Goal: Entertainment & Leisure: Consume media (video, audio)

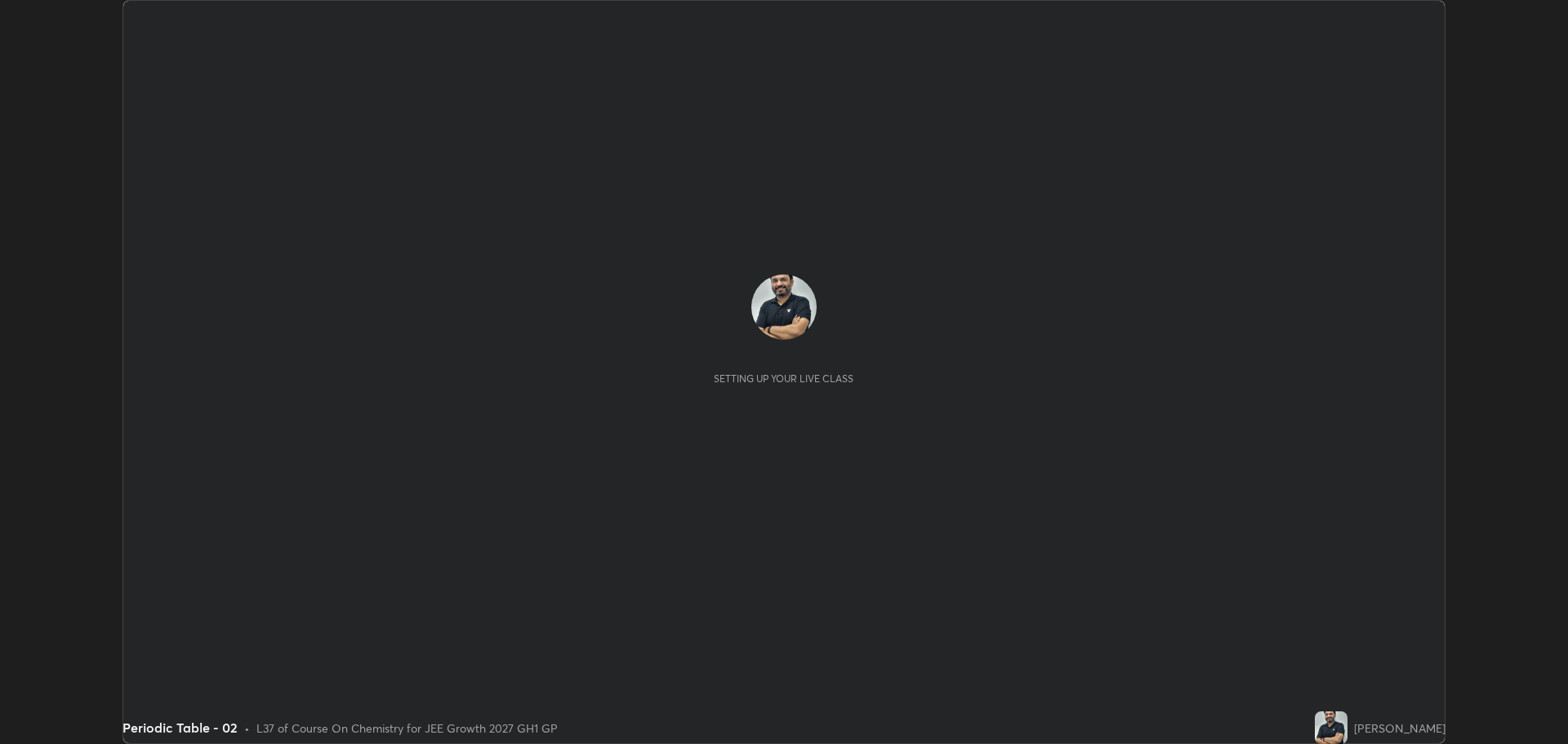
scroll to position [744, 1567]
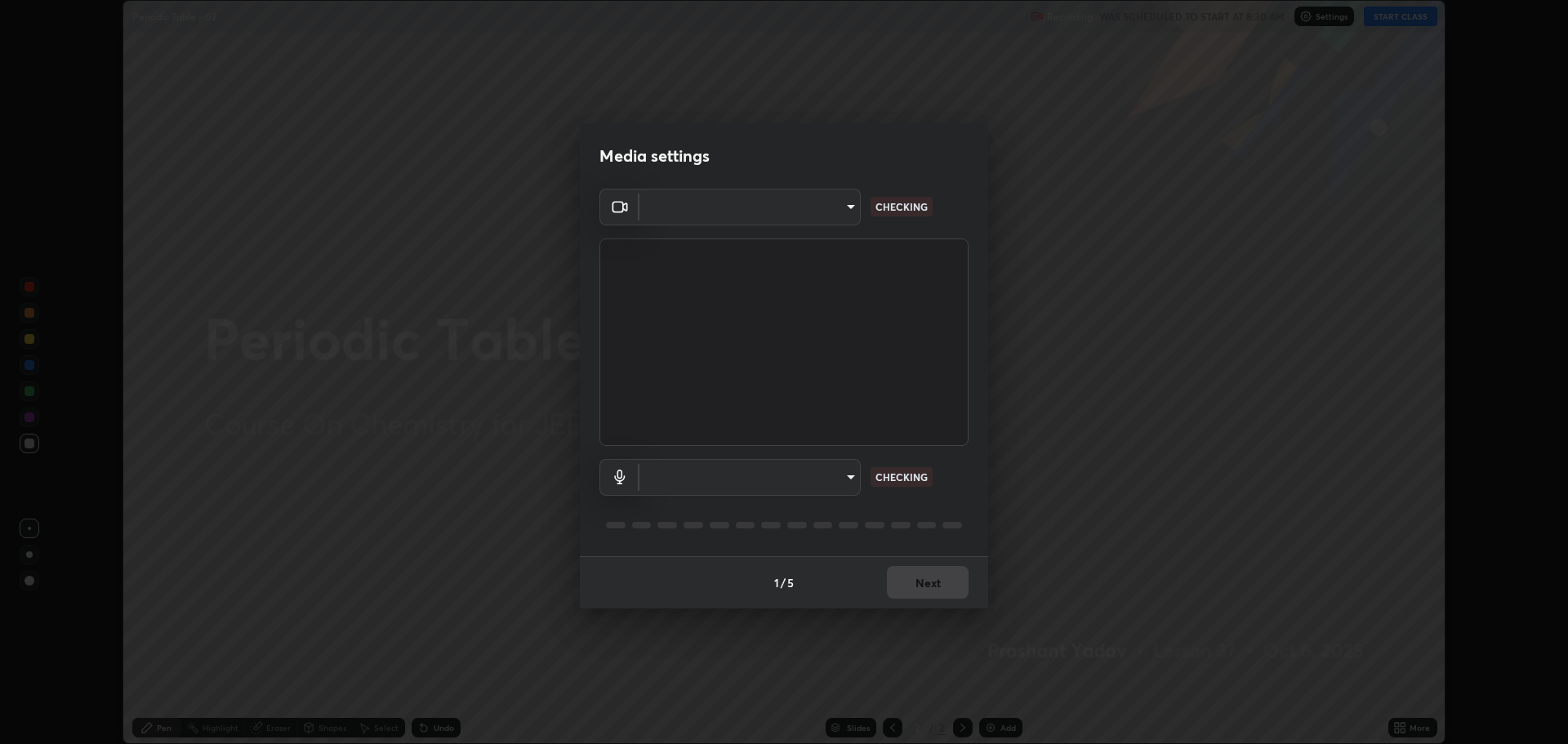
type input "818fcefd3fddf3d091a7478ec67eb8981ca9e8ab5665e76ce228af1b2ffa74de"
type input "9eef42aa830c615b5d7534580cc3e66c86575aa8da00648f2c59efabe6233f6d"
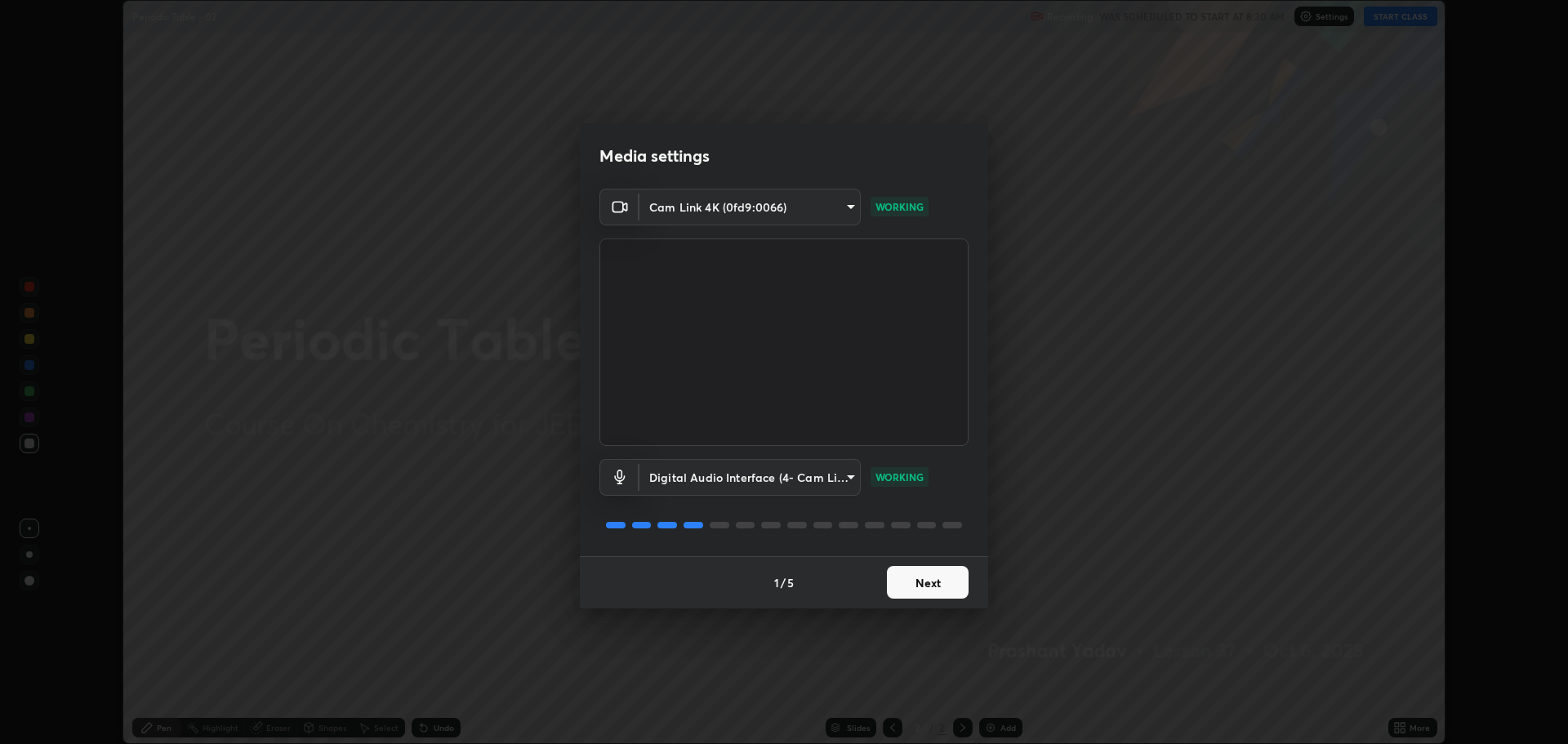
click at [917, 592] on button "Next" at bounding box center [928, 582] width 82 height 32
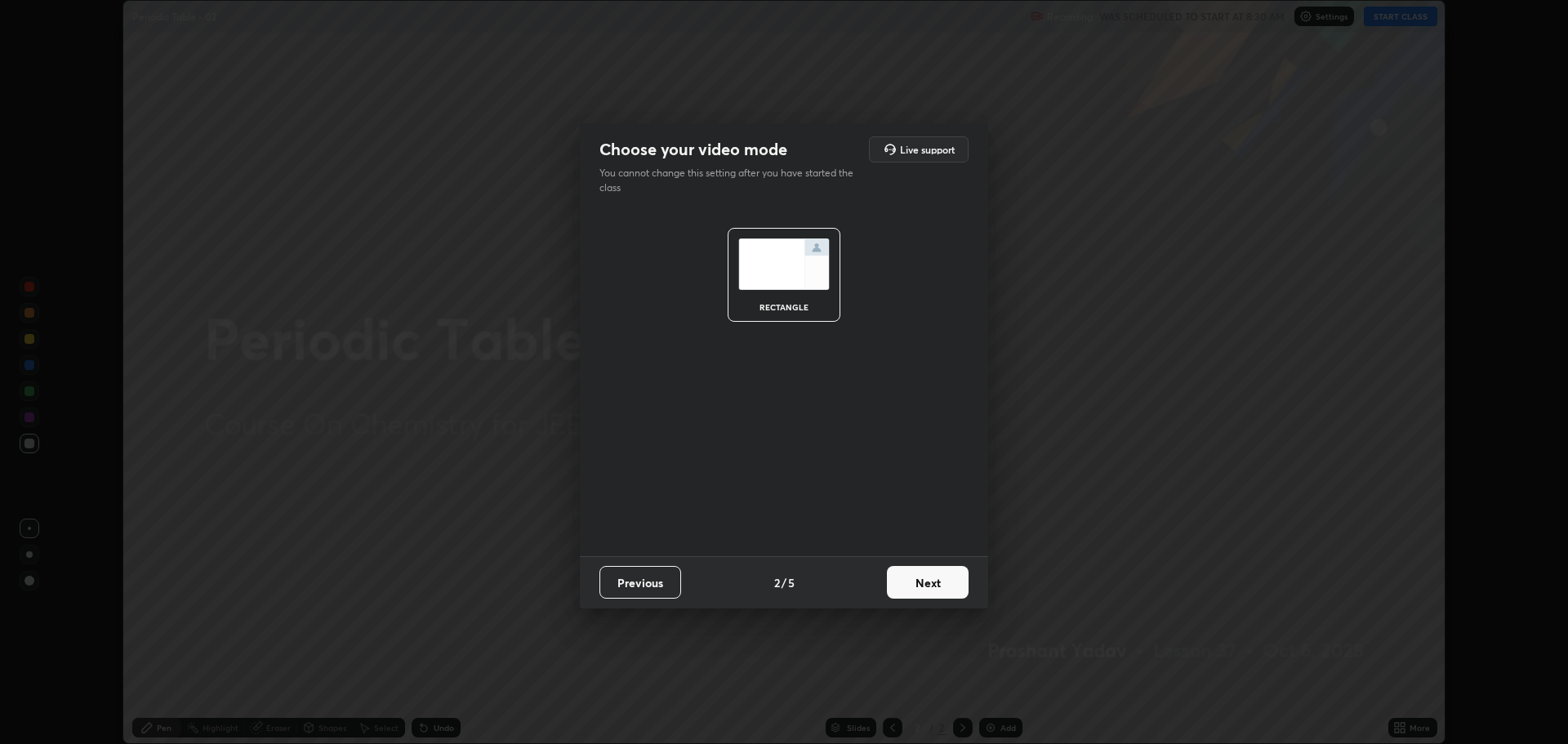
click at [920, 590] on button "Next" at bounding box center [928, 582] width 82 height 32
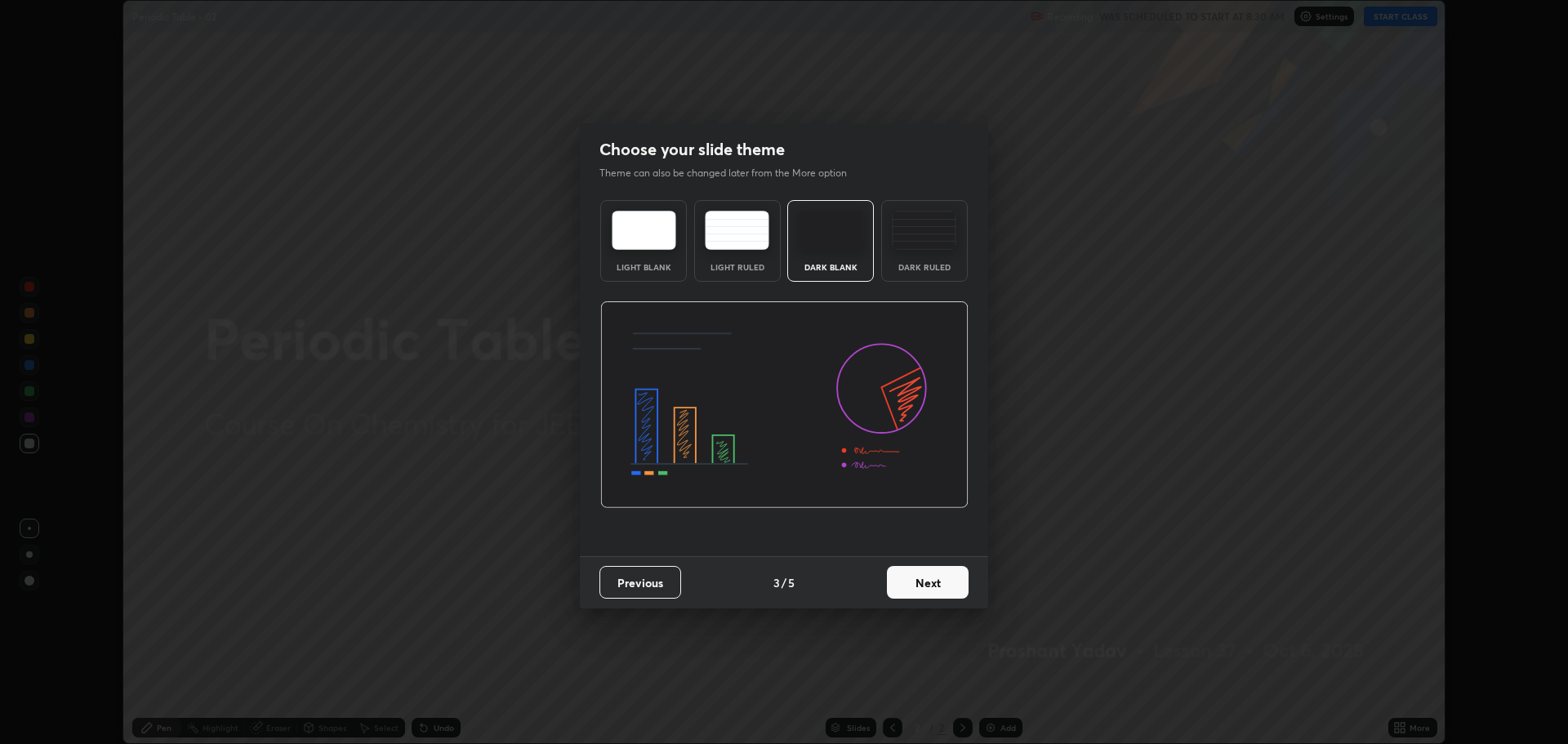
click at [920, 584] on button "Next" at bounding box center [928, 582] width 82 height 32
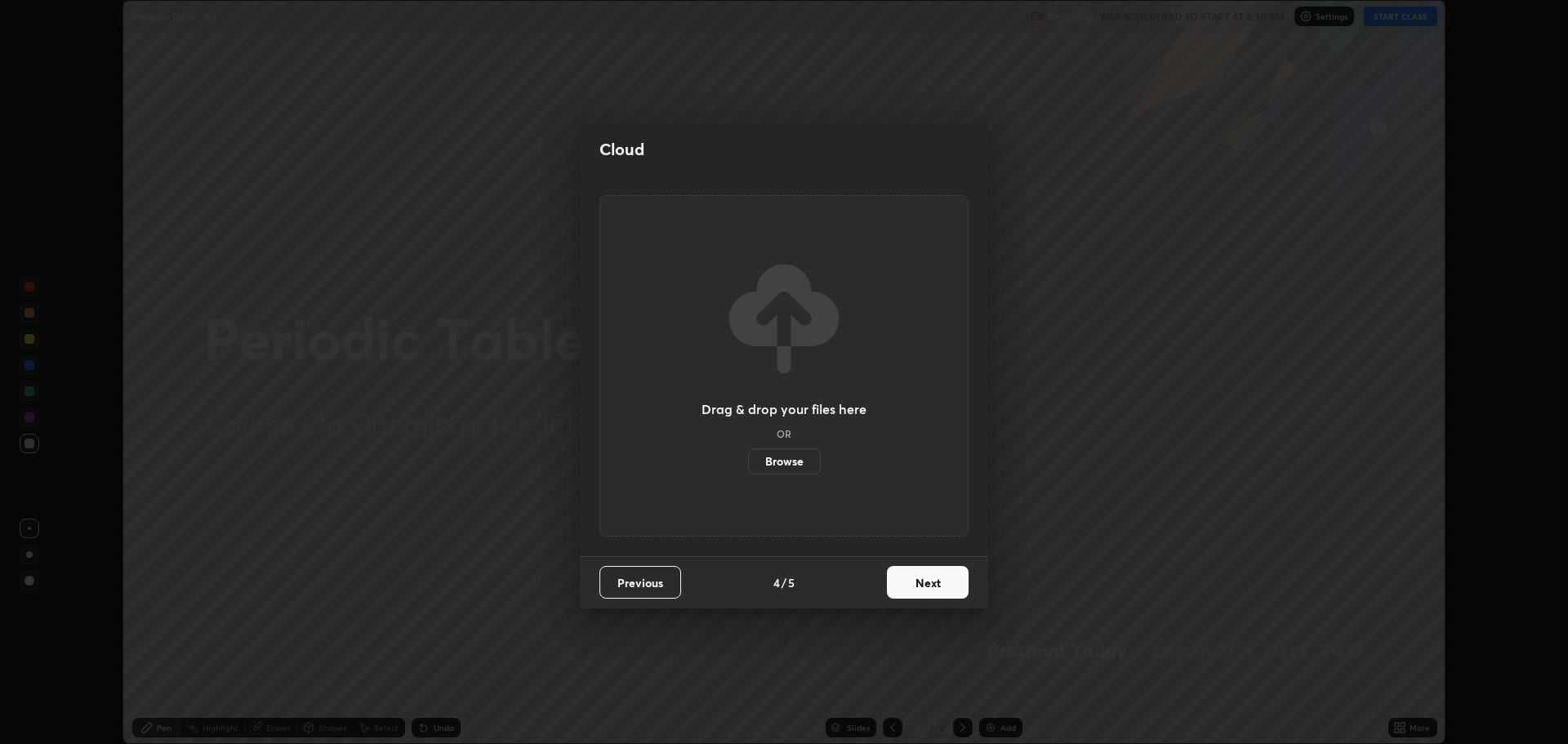
click at [918, 584] on button "Next" at bounding box center [928, 582] width 82 height 32
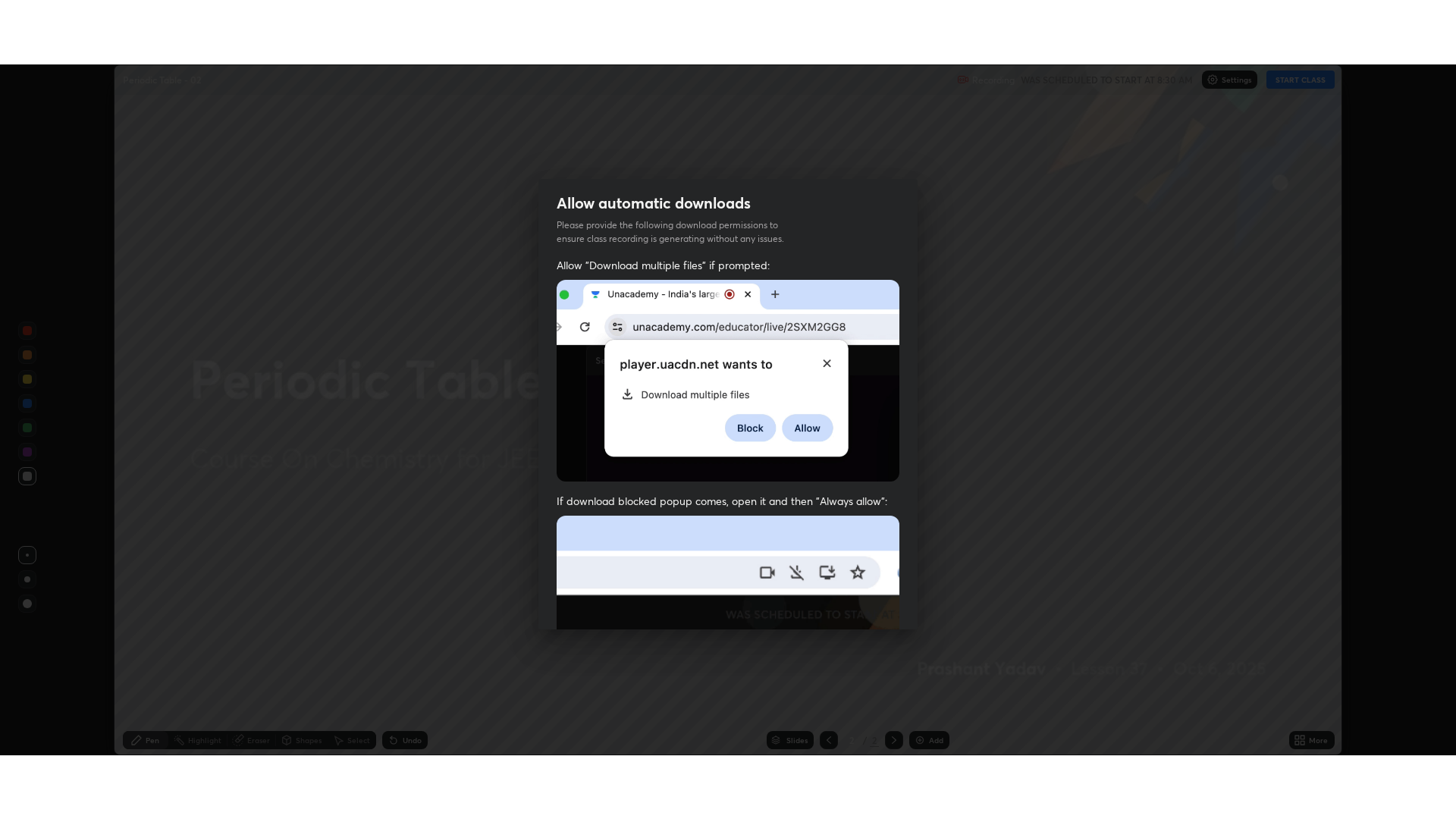
scroll to position [308, 0]
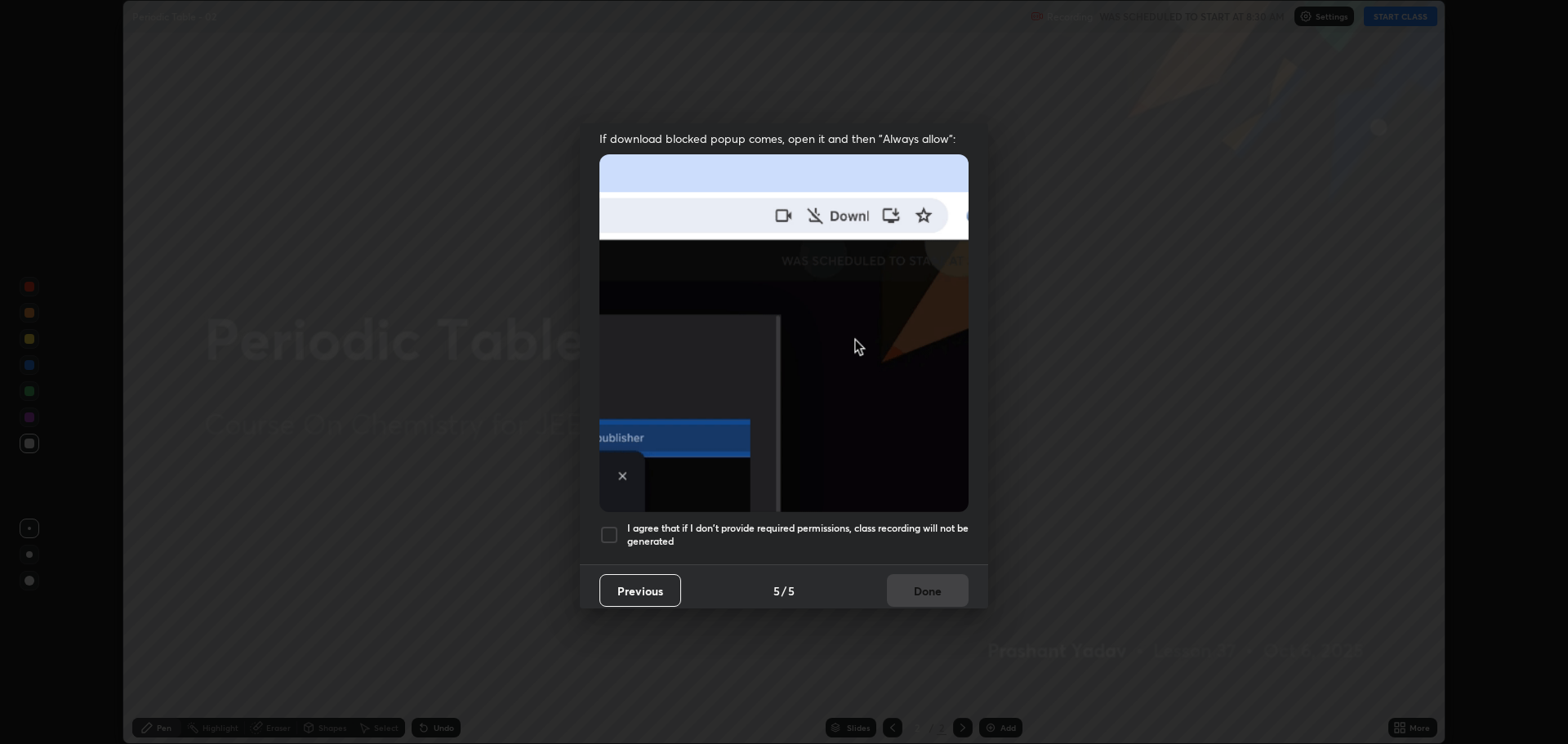
click at [613, 526] on div at bounding box center [609, 534] width 20 height 20
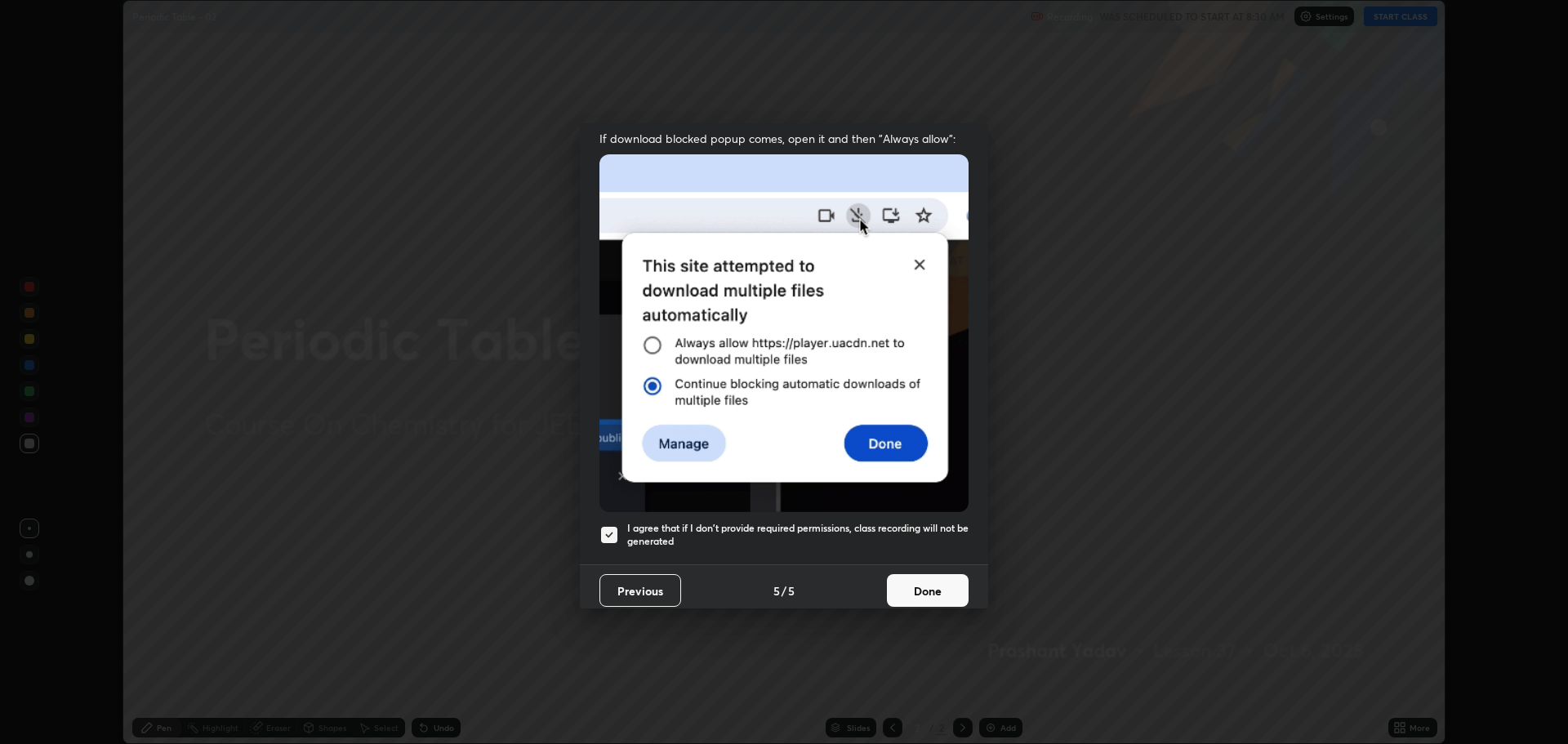
click at [907, 584] on button "Done" at bounding box center [928, 591] width 82 height 32
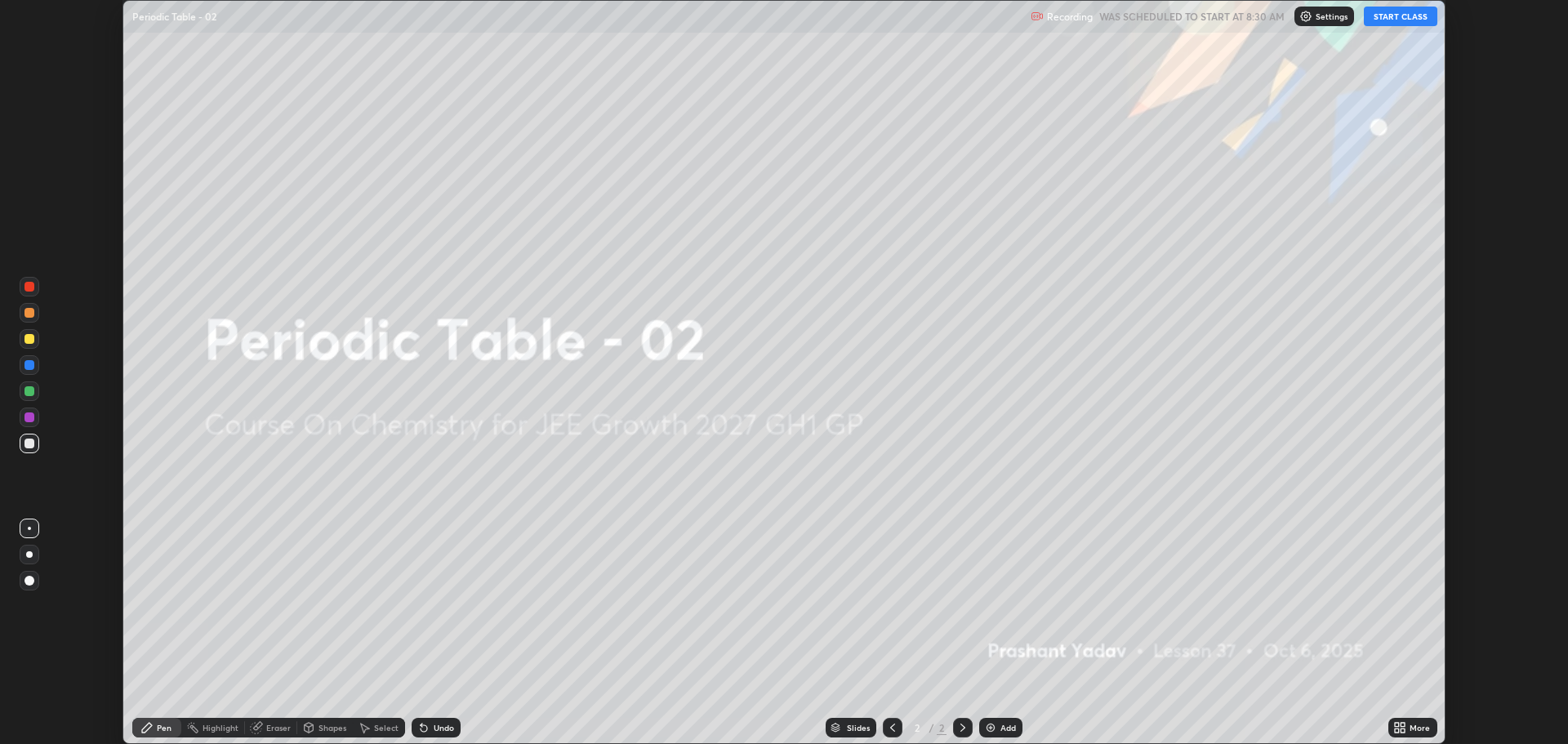
click at [993, 725] on img at bounding box center [991, 728] width 13 height 13
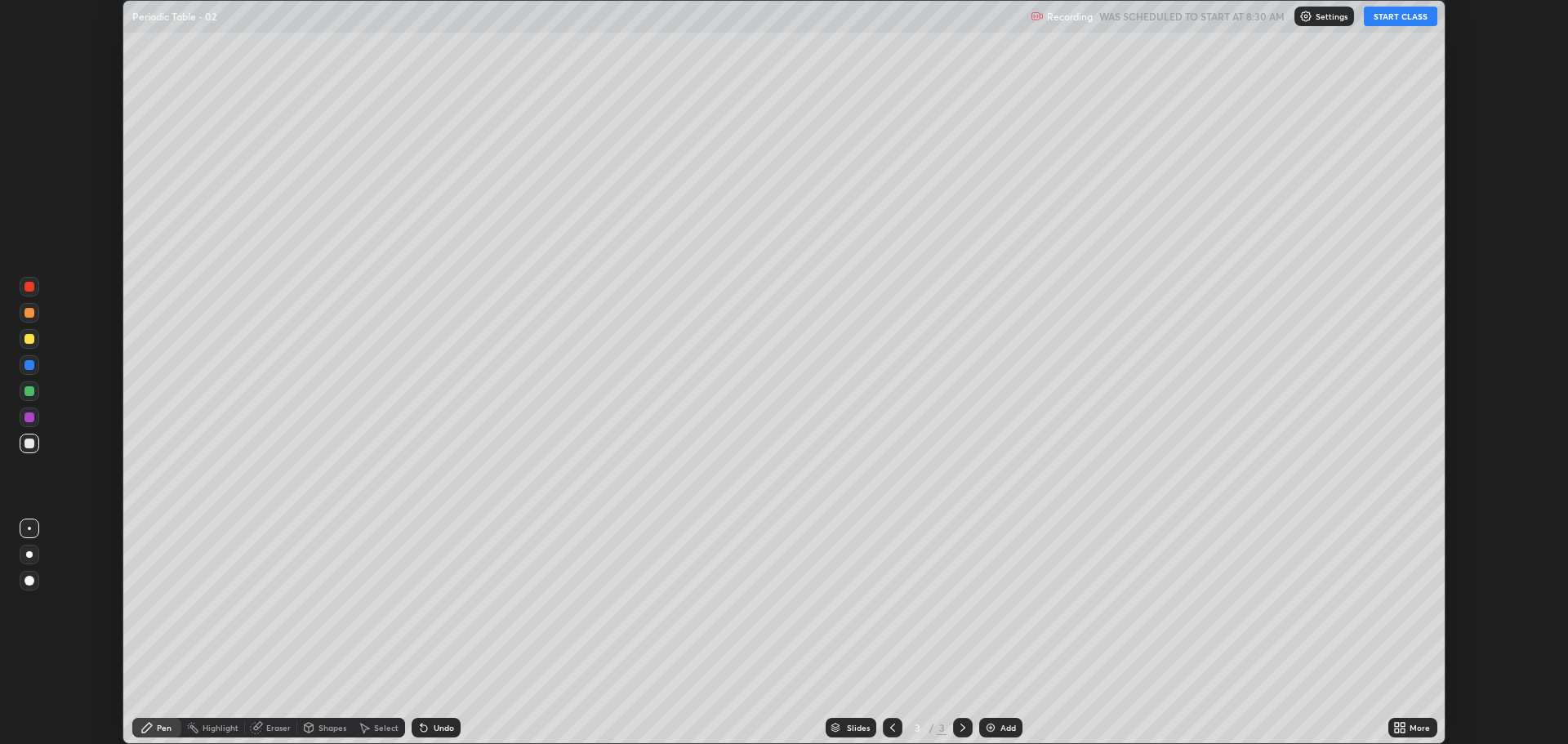
click at [1398, 729] on icon at bounding box center [1397, 731] width 4 height 4
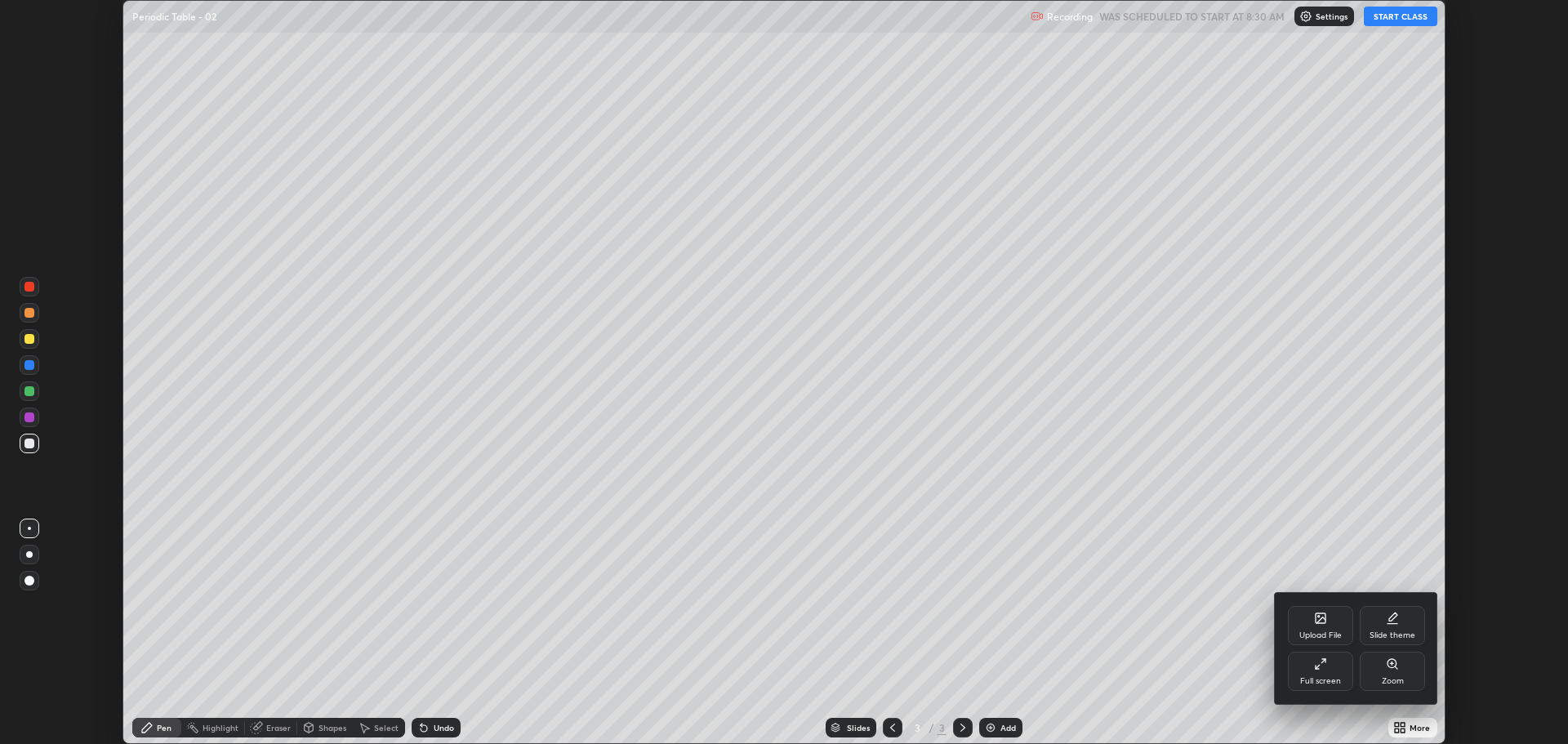
click at [1318, 679] on div "Full screen" at bounding box center [1320, 681] width 41 height 9
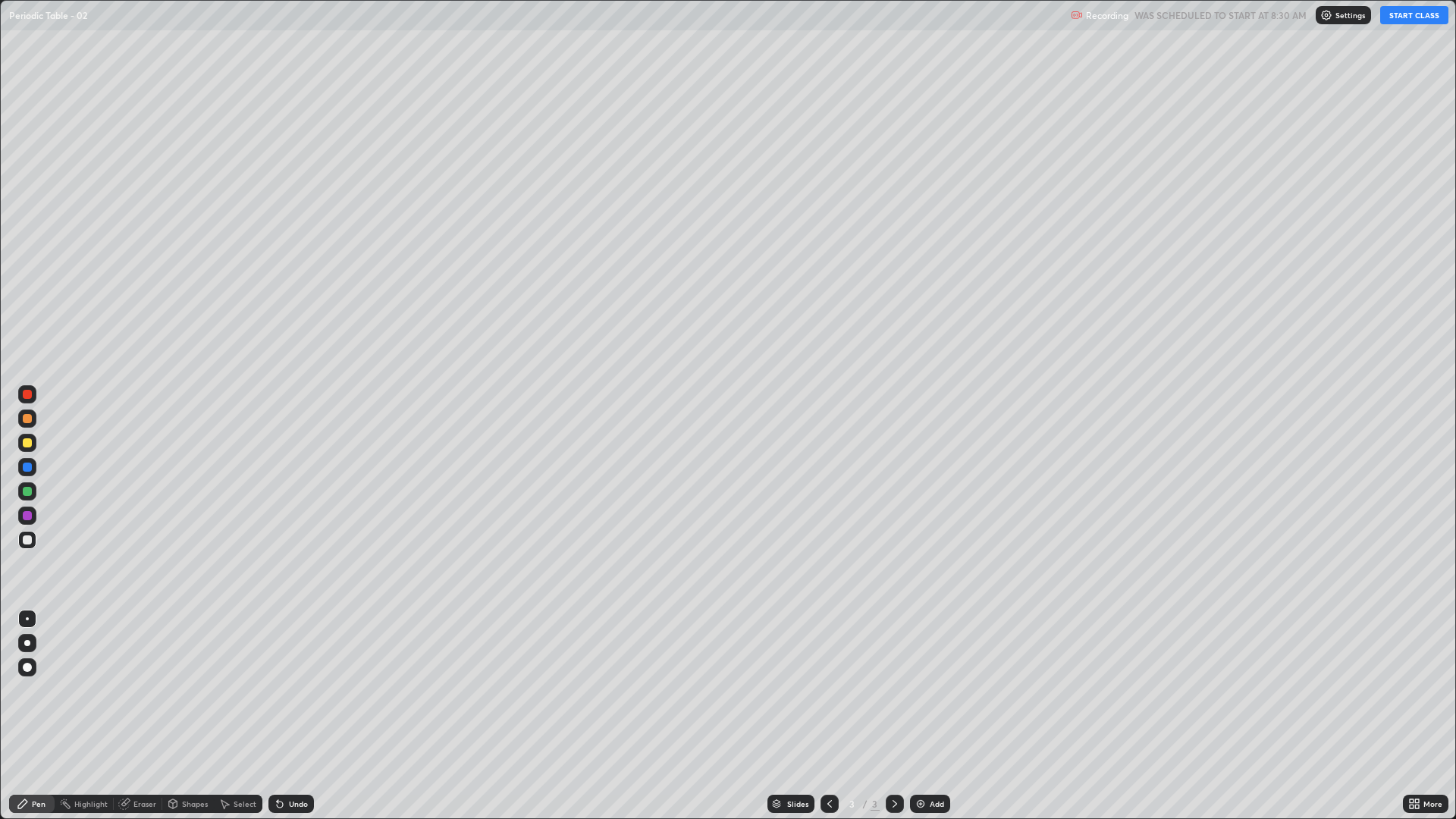
scroll to position [819, 1456]
click at [1403, 22] on button "START CLASS" at bounding box center [1414, 15] width 68 height 19
click at [30, 645] on div at bounding box center [27, 643] width 19 height 19
click at [26, 443] on div at bounding box center [27, 442] width 9 height 9
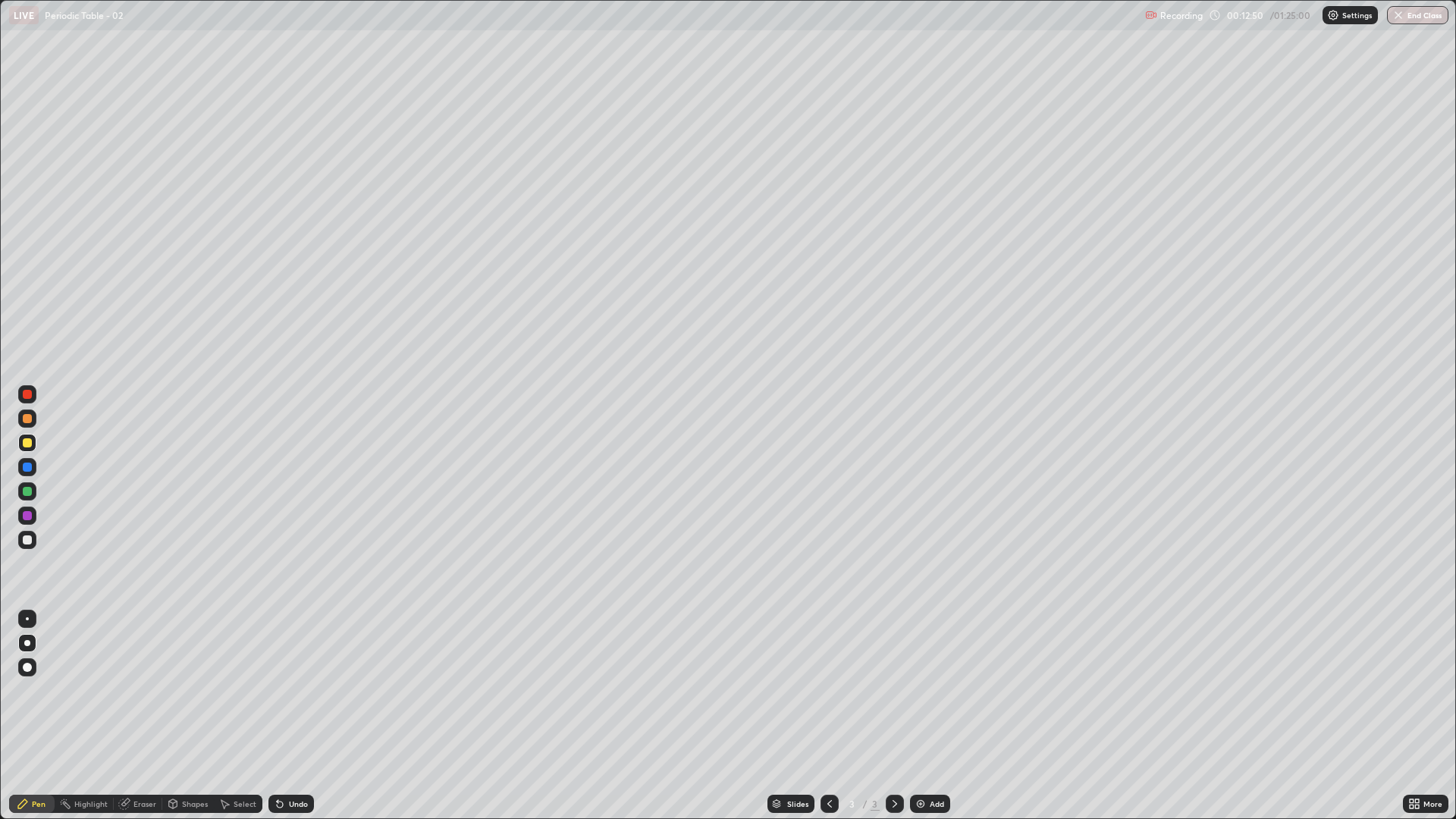
click at [26, 419] on div at bounding box center [27, 418] width 9 height 9
click at [26, 539] on div at bounding box center [27, 540] width 9 height 9
click at [921, 690] on img at bounding box center [921, 804] width 12 height 12
click at [153, 690] on div "Eraser" at bounding box center [145, 803] width 23 height 8
click at [41, 690] on div "Pen" at bounding box center [31, 803] width 45 height 19
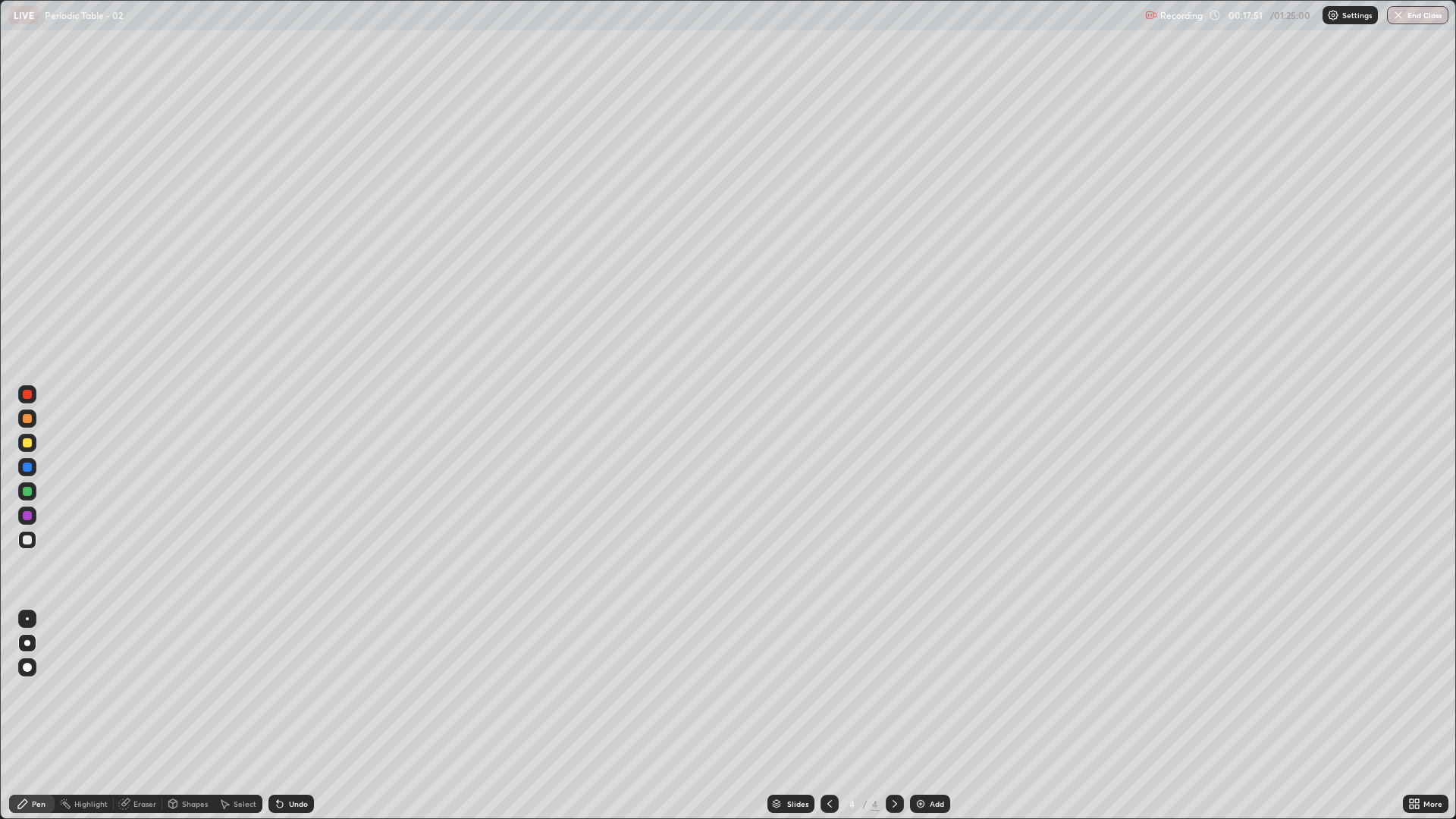
click at [920, 690] on div "Add" at bounding box center [930, 803] width 40 height 19
click at [32, 422] on div at bounding box center [27, 418] width 19 height 19
click at [28, 540] on div at bounding box center [27, 540] width 9 height 9
click at [289, 690] on div "Undo" at bounding box center [290, 803] width 45 height 19
click at [293, 690] on div "Undo" at bounding box center [298, 803] width 19 height 8
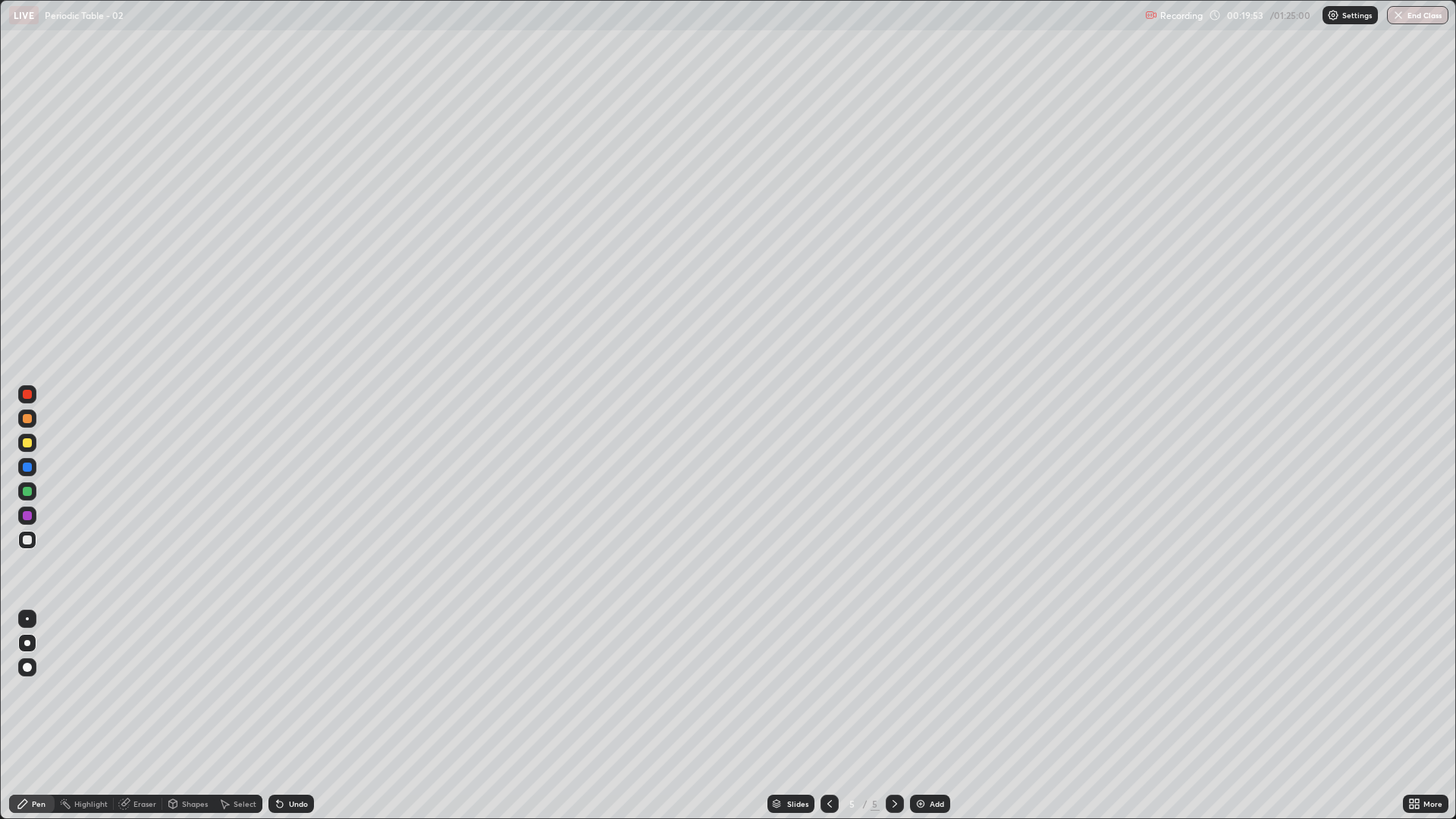
click at [291, 690] on div "Undo" at bounding box center [298, 803] width 19 height 8
click at [293, 690] on div "Undo" at bounding box center [290, 803] width 45 height 19
click at [289, 690] on div "Undo" at bounding box center [298, 803] width 19 height 8
click at [295, 690] on div "Undo" at bounding box center [290, 803] width 45 height 19
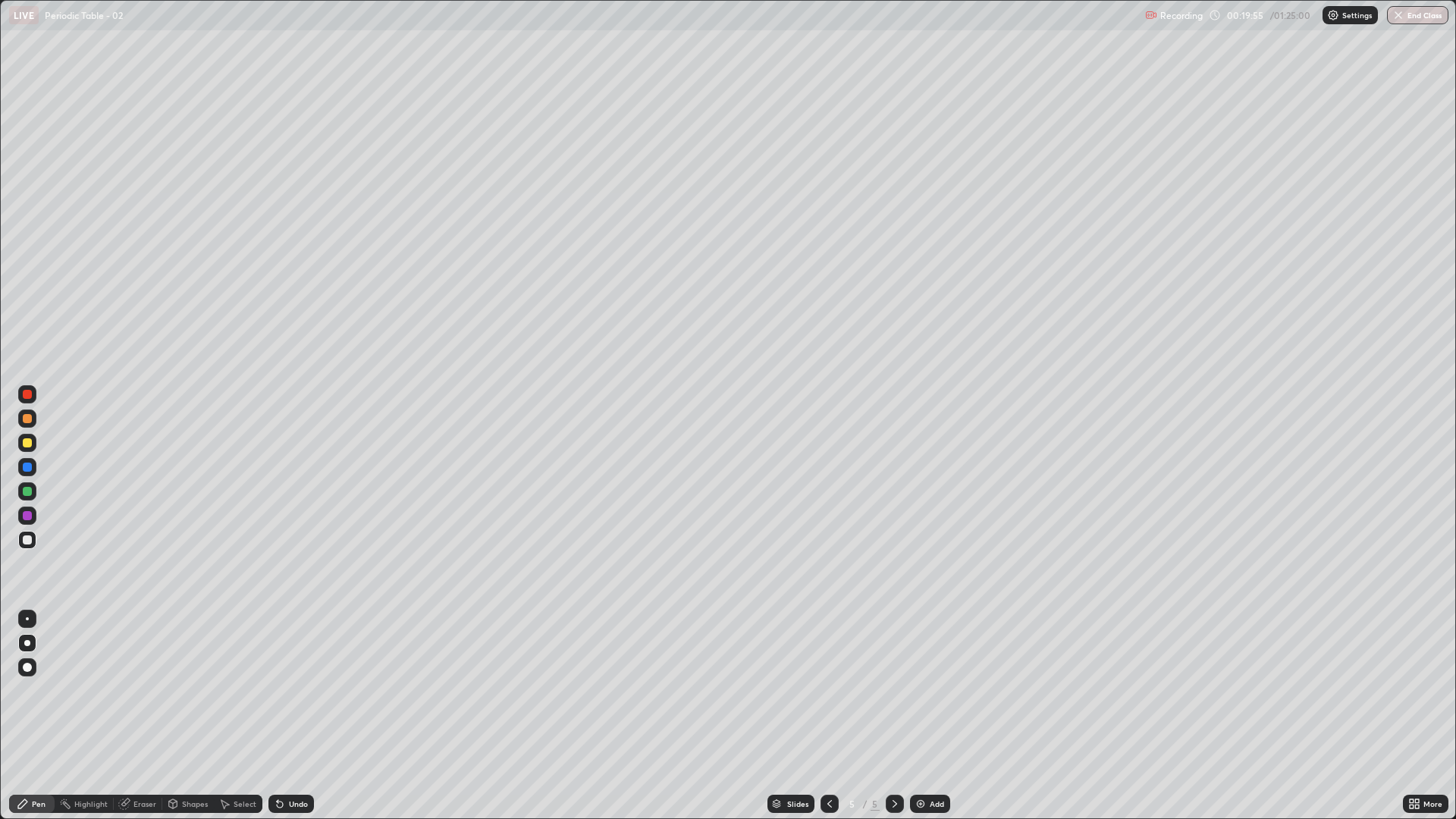
click at [295, 690] on div "Undo" at bounding box center [290, 803] width 45 height 19
click at [298, 690] on div "Undo" at bounding box center [288, 803] width 51 height 30
click at [300, 690] on div "Undo" at bounding box center [288, 803] width 51 height 30
click at [302, 690] on div "Undo" at bounding box center [290, 803] width 45 height 19
click at [29, 439] on div at bounding box center [27, 442] width 9 height 9
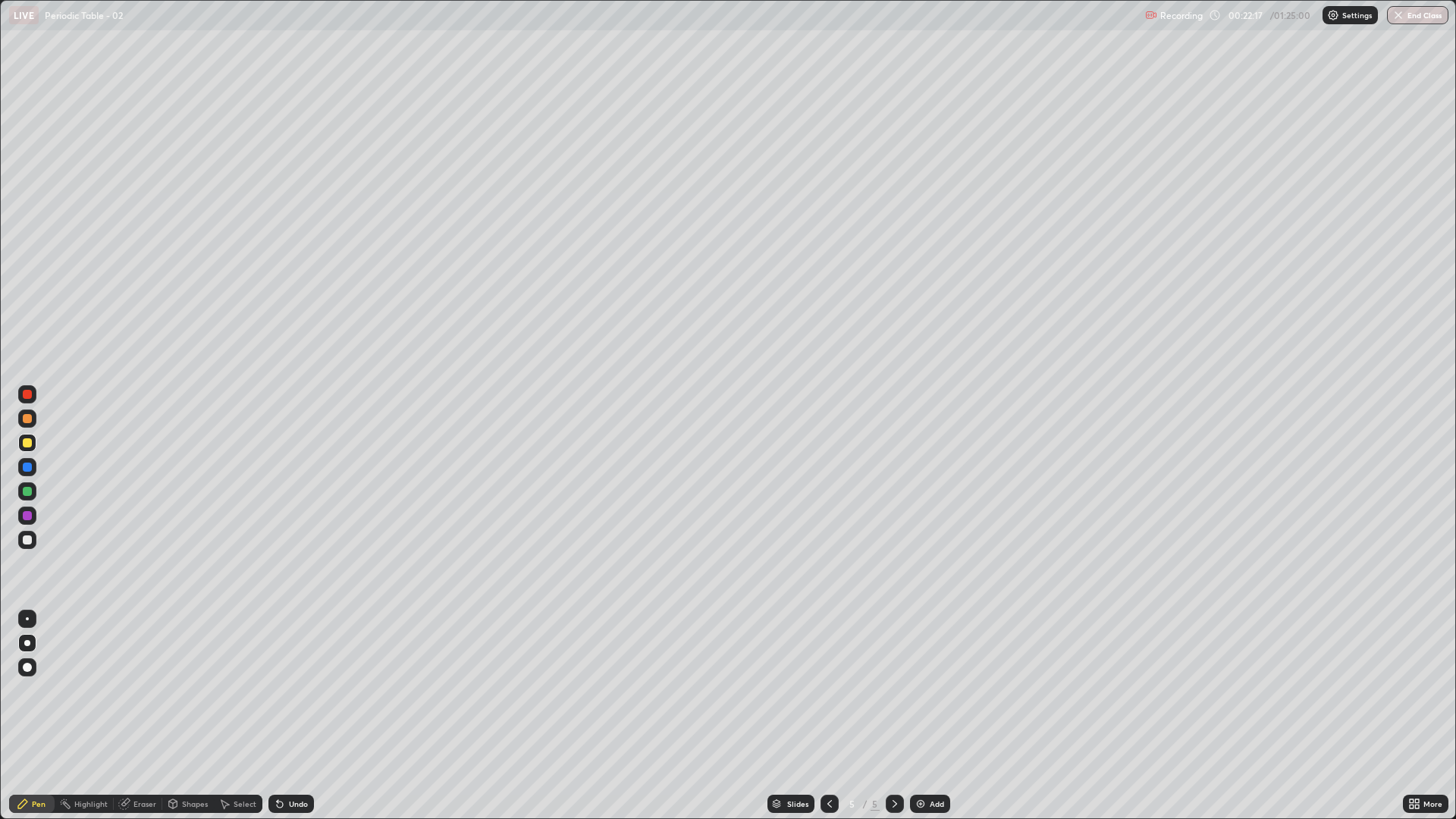
click at [936, 690] on div "Add" at bounding box center [930, 803] width 40 height 19
click at [140, 690] on div "Eraser" at bounding box center [138, 803] width 49 height 19
click at [50, 690] on div "Pen" at bounding box center [31, 803] width 45 height 19
click at [29, 538] on div at bounding box center [27, 540] width 9 height 9
click at [26, 536] on div at bounding box center [27, 540] width 9 height 9
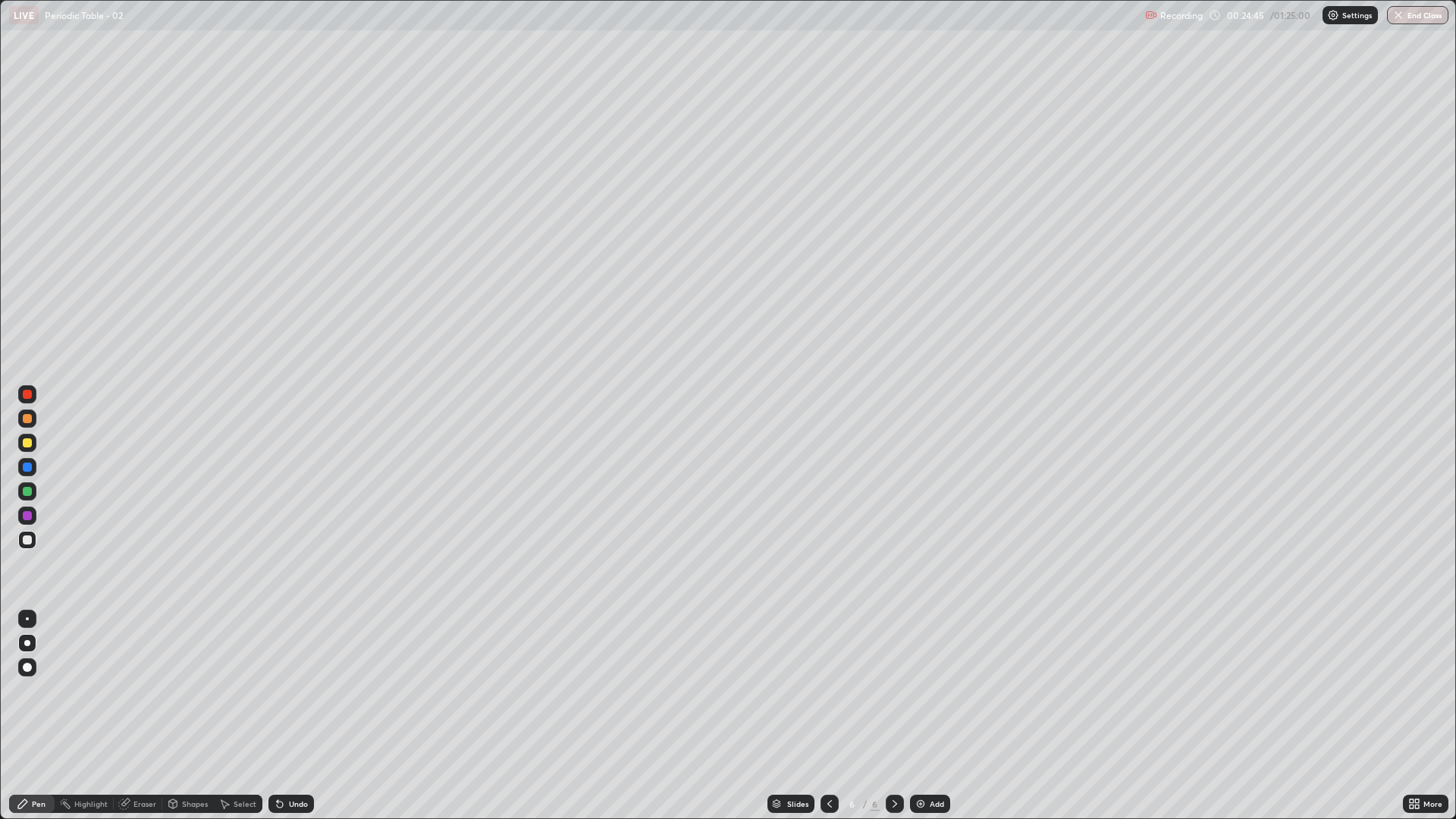
click at [24, 464] on div at bounding box center [27, 467] width 9 height 9
click at [20, 539] on div at bounding box center [27, 540] width 19 height 19
click at [923, 690] on img at bounding box center [921, 804] width 12 height 12
click at [824, 690] on icon at bounding box center [830, 804] width 12 height 12
click at [926, 690] on div "Add" at bounding box center [930, 803] width 40 height 19
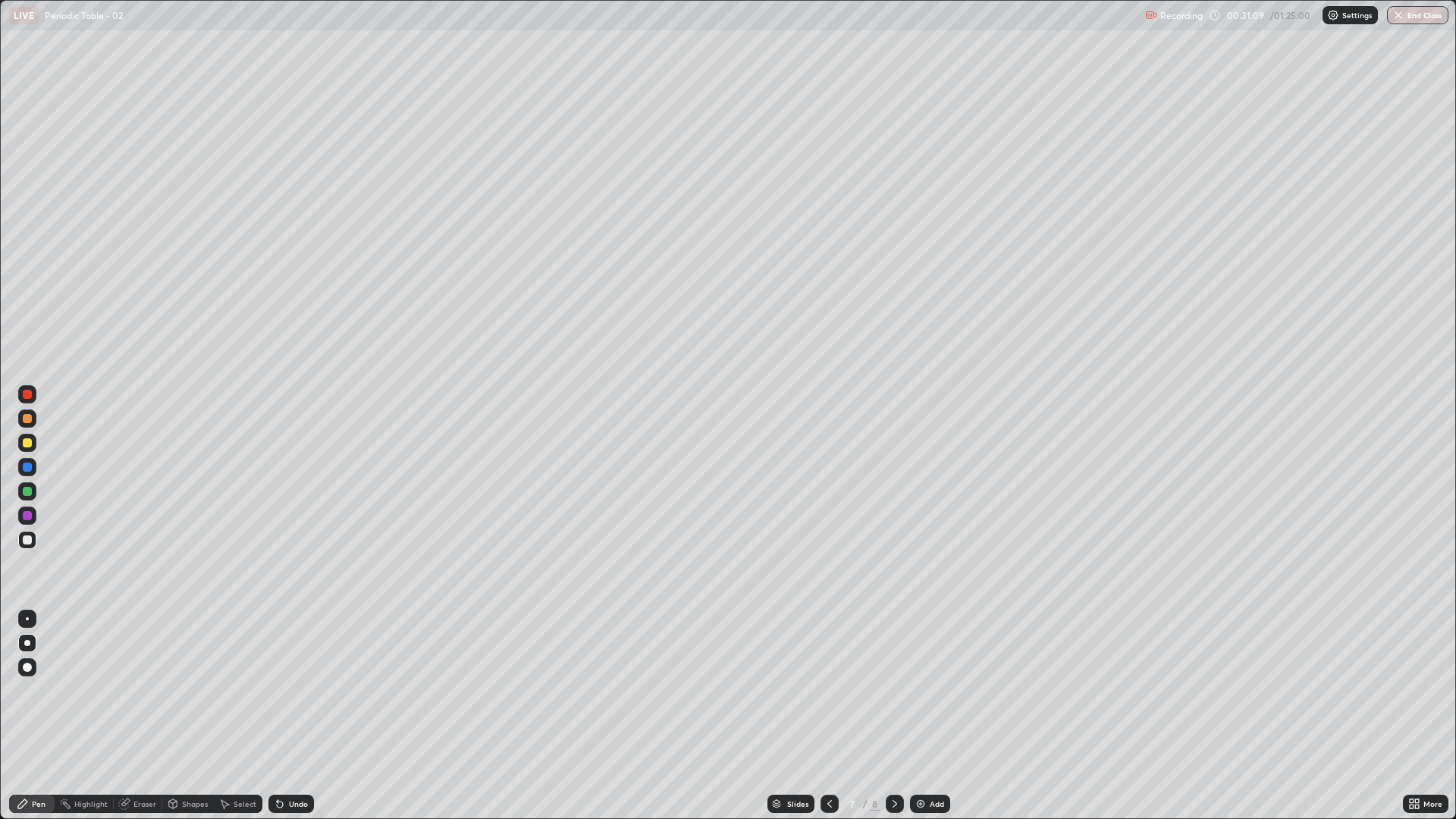
click at [295, 690] on div "Undo" at bounding box center [290, 803] width 45 height 19
click at [293, 690] on div "Undo" at bounding box center [298, 803] width 19 height 8
click at [913, 690] on div "Add" at bounding box center [930, 803] width 40 height 19
click at [134, 690] on div "Eraser" at bounding box center [138, 803] width 49 height 19
click at [37, 690] on div "Pen" at bounding box center [38, 803] width 13 height 8
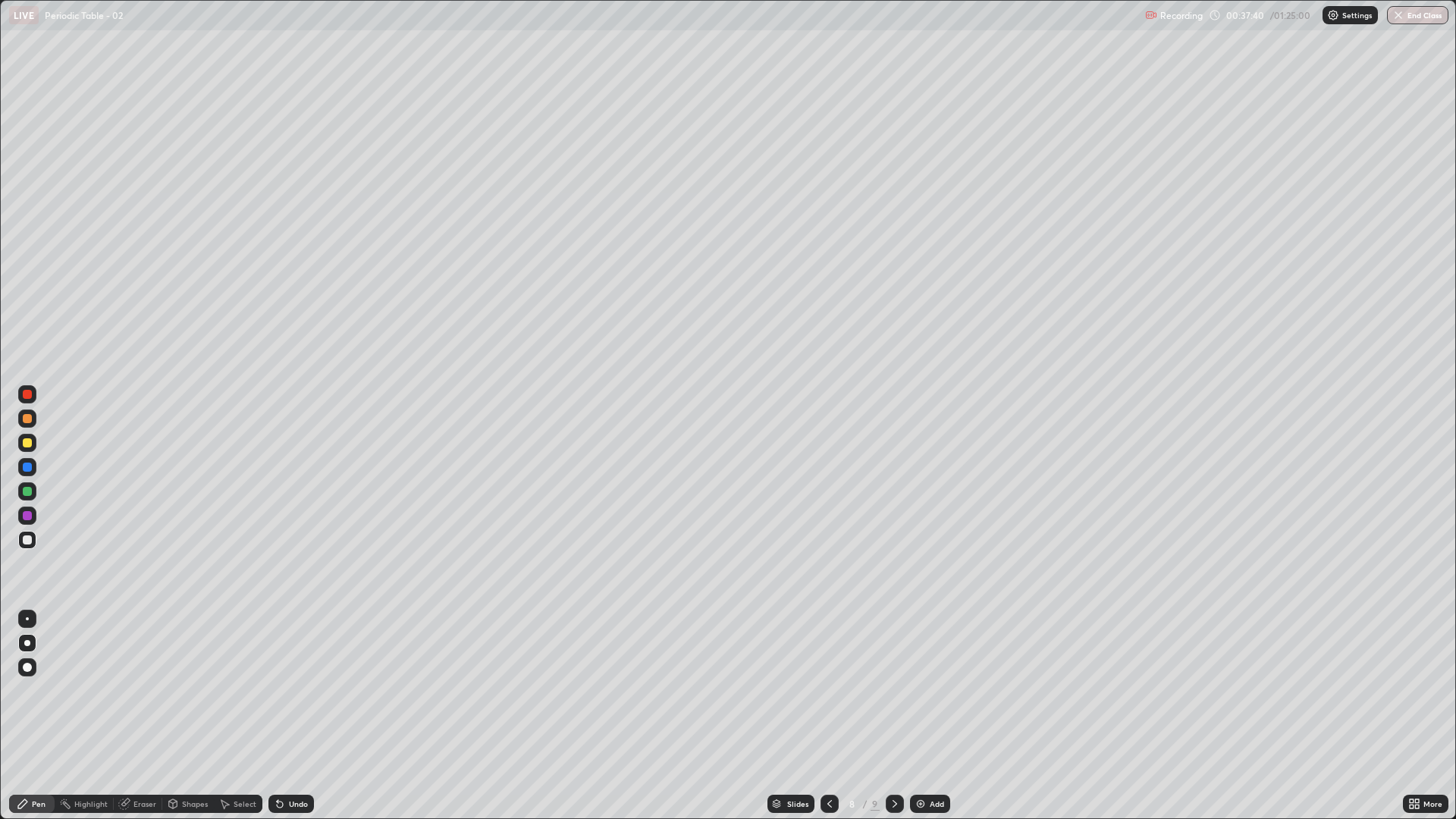
click at [297, 690] on div "Undo" at bounding box center [290, 803] width 45 height 19
click at [303, 690] on div "Undo" at bounding box center [290, 803] width 45 height 19
click at [306, 690] on div "Undo" at bounding box center [290, 803] width 45 height 19
click at [307, 690] on div "Undo" at bounding box center [290, 803] width 45 height 19
click at [308, 690] on div "Undo" at bounding box center [290, 803] width 45 height 19
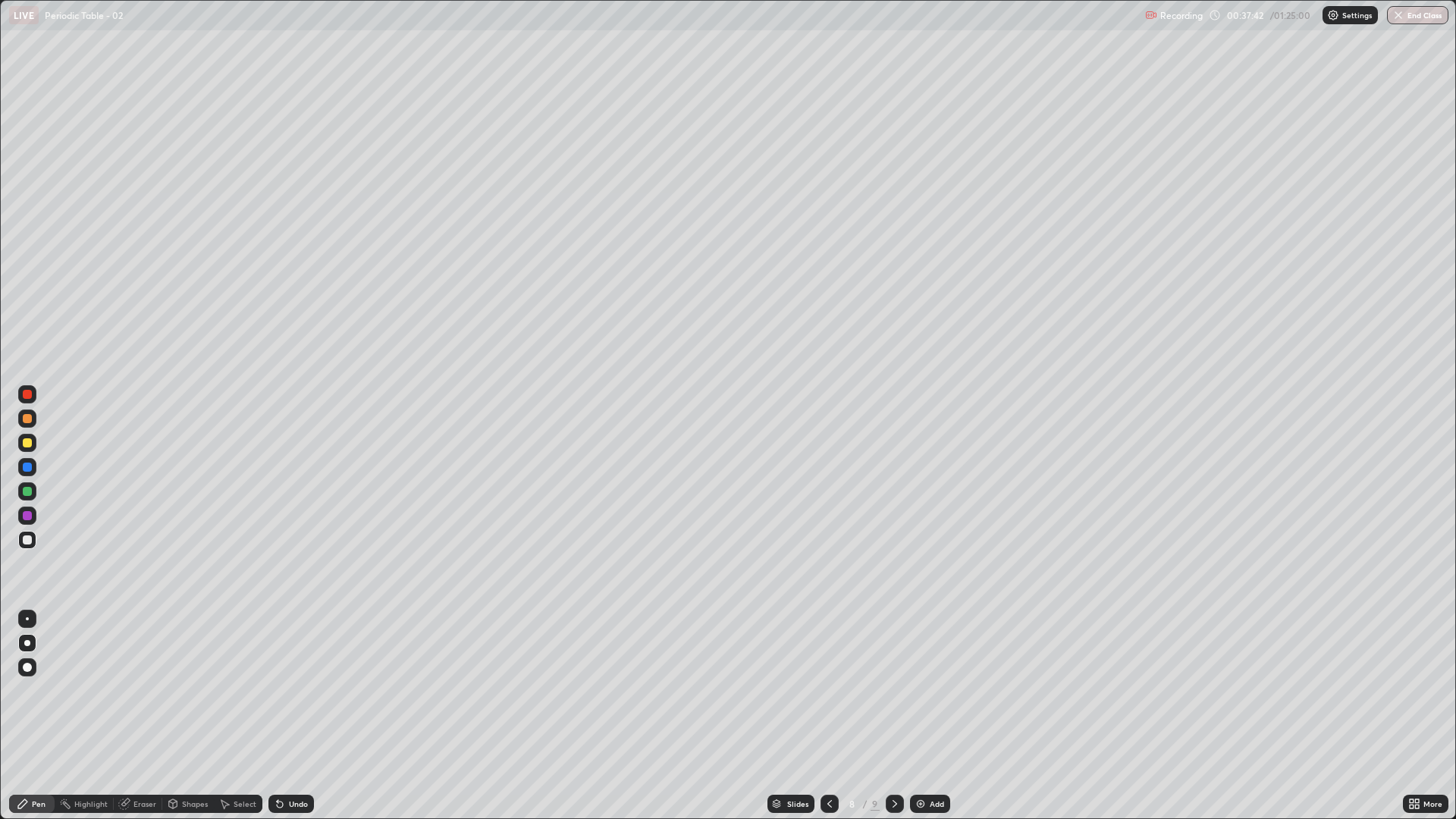
click at [298, 690] on div "Undo" at bounding box center [290, 803] width 45 height 19
click at [30, 533] on div at bounding box center [27, 540] width 19 height 19
click at [34, 448] on div at bounding box center [27, 442] width 19 height 19
click at [29, 536] on div at bounding box center [27, 540] width 9 height 9
click at [920, 690] on img at bounding box center [921, 804] width 12 height 12
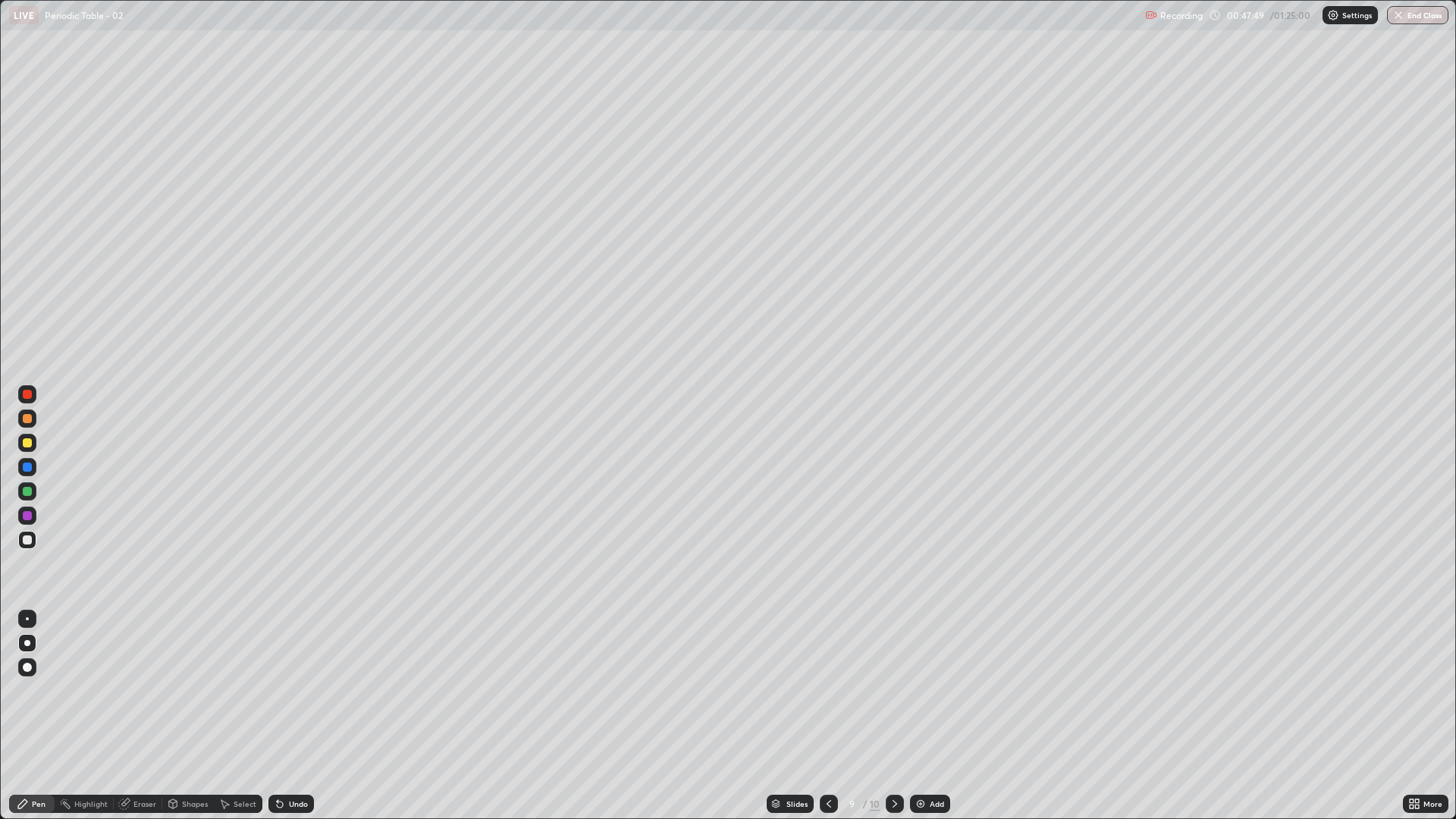
click at [821, 690] on div at bounding box center [829, 803] width 19 height 19
click at [820, 690] on div at bounding box center [829, 803] width 19 height 19
click at [821, 690] on div at bounding box center [829, 803] width 19 height 19
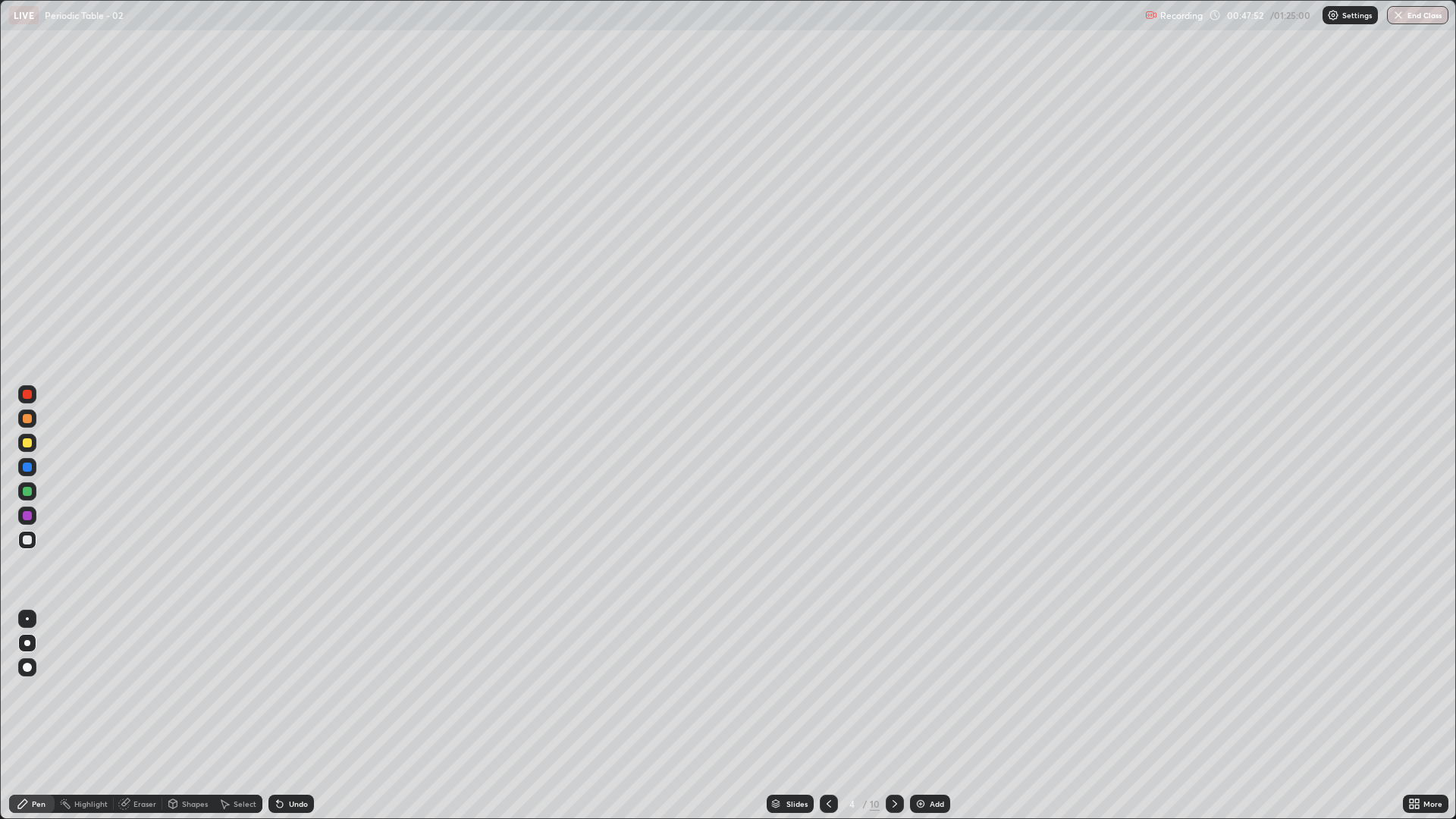
click at [825, 690] on icon at bounding box center [829, 804] width 12 height 12
click at [894, 690] on icon at bounding box center [895, 804] width 12 height 12
click at [896, 690] on icon at bounding box center [895, 804] width 12 height 12
click at [897, 690] on icon at bounding box center [895, 804] width 12 height 12
click at [895, 690] on icon at bounding box center [895, 804] width 12 height 12
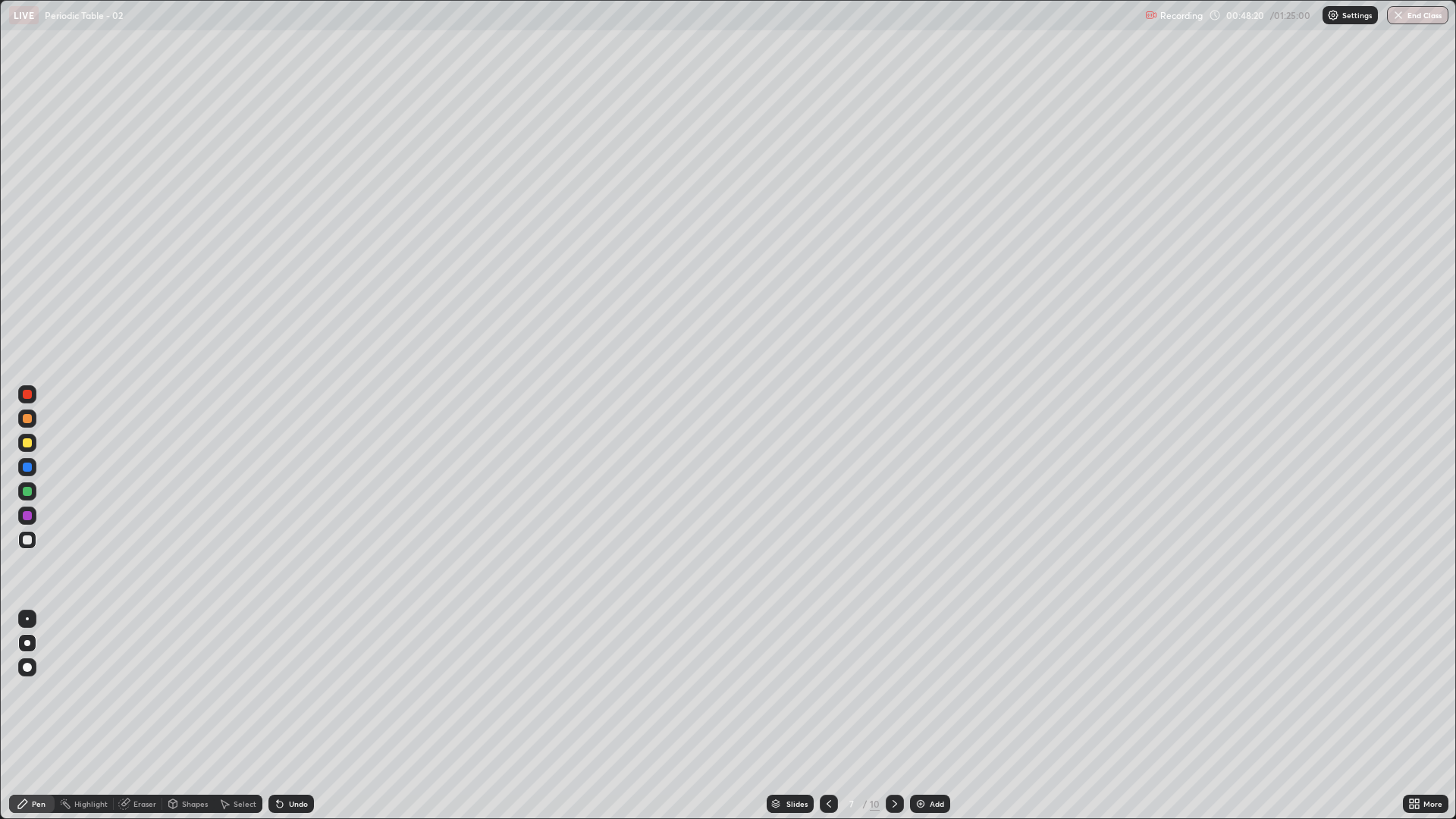
click at [896, 690] on icon at bounding box center [895, 804] width 12 height 12
click at [897, 690] on icon at bounding box center [895, 804] width 12 height 12
click at [893, 690] on icon at bounding box center [895, 804] width 12 height 12
click at [894, 690] on icon at bounding box center [895, 804] width 12 height 12
click at [824, 690] on icon at bounding box center [829, 804] width 12 height 12
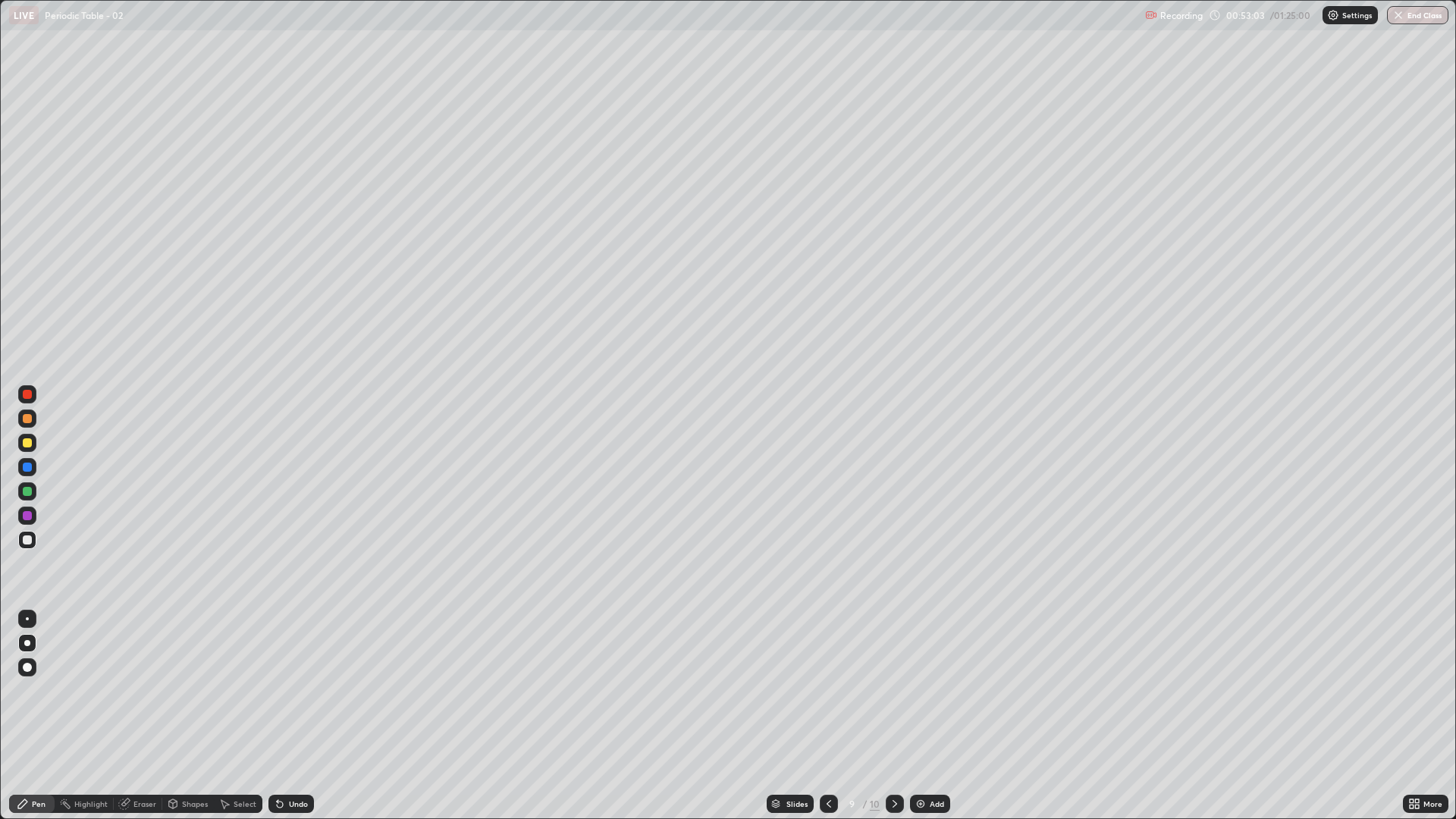
click at [151, 690] on div "Eraser" at bounding box center [138, 803] width 49 height 19
click at [41, 690] on div "Pen" at bounding box center [31, 803] width 45 height 19
click at [289, 690] on div "Undo" at bounding box center [298, 803] width 19 height 8
click at [293, 690] on div "Undo" at bounding box center [290, 803] width 45 height 19
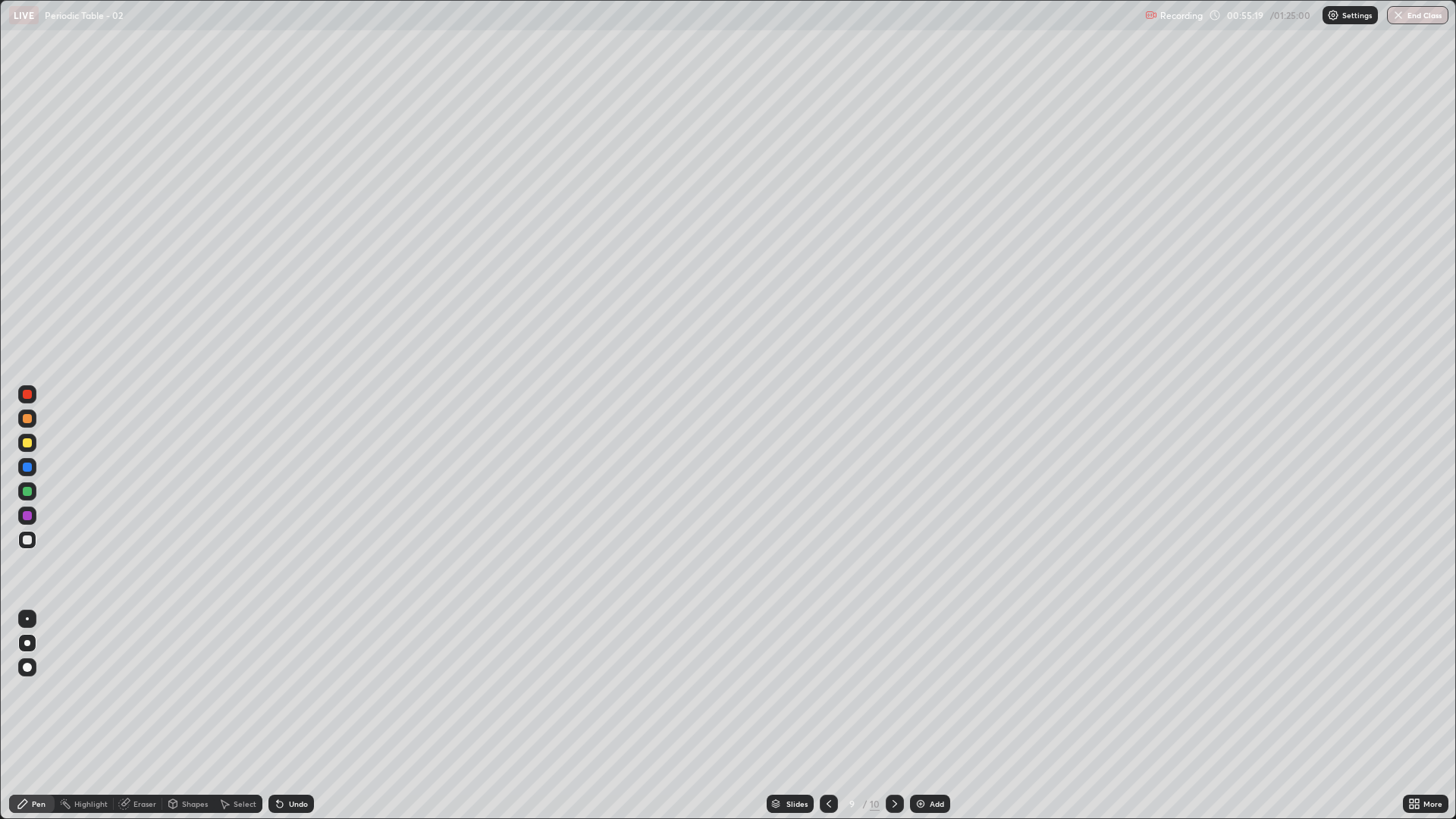
click at [289, 690] on div "Undo" at bounding box center [298, 803] width 19 height 8
click at [295, 690] on div "Undo" at bounding box center [290, 803] width 45 height 19
click at [298, 690] on div "Undo" at bounding box center [290, 803] width 45 height 19
click at [303, 690] on div "Undo" at bounding box center [290, 803] width 45 height 19
click at [302, 690] on div "Undo" at bounding box center [290, 803] width 45 height 19
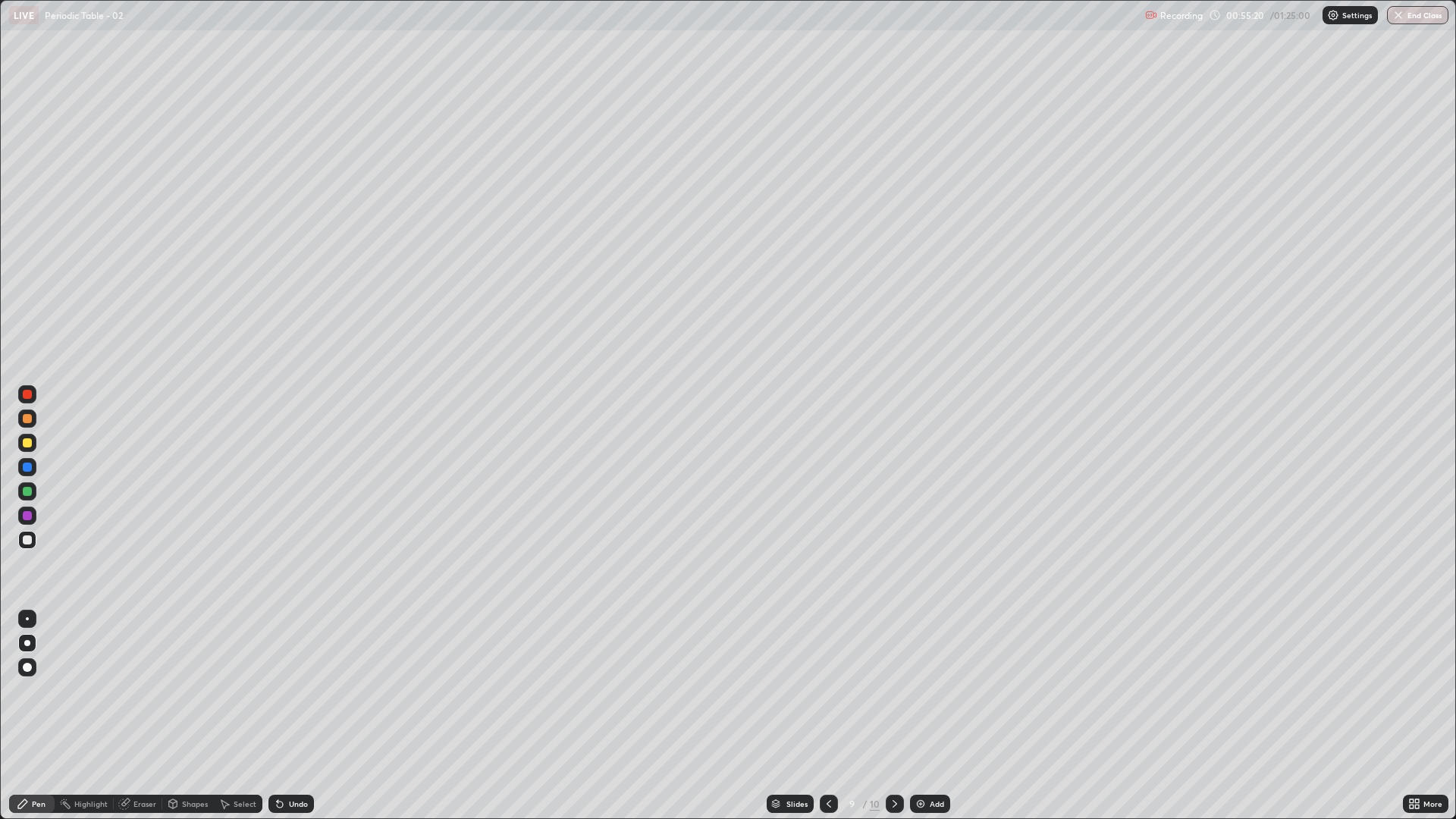
click at [303, 690] on div "Undo" at bounding box center [290, 803] width 45 height 19
click at [306, 690] on div "Undo" at bounding box center [290, 803] width 45 height 19
click at [23, 443] on div at bounding box center [27, 442] width 9 height 9
click at [141, 690] on div "Eraser" at bounding box center [138, 803] width 49 height 30
click at [43, 690] on div "Pen" at bounding box center [31, 803] width 45 height 19
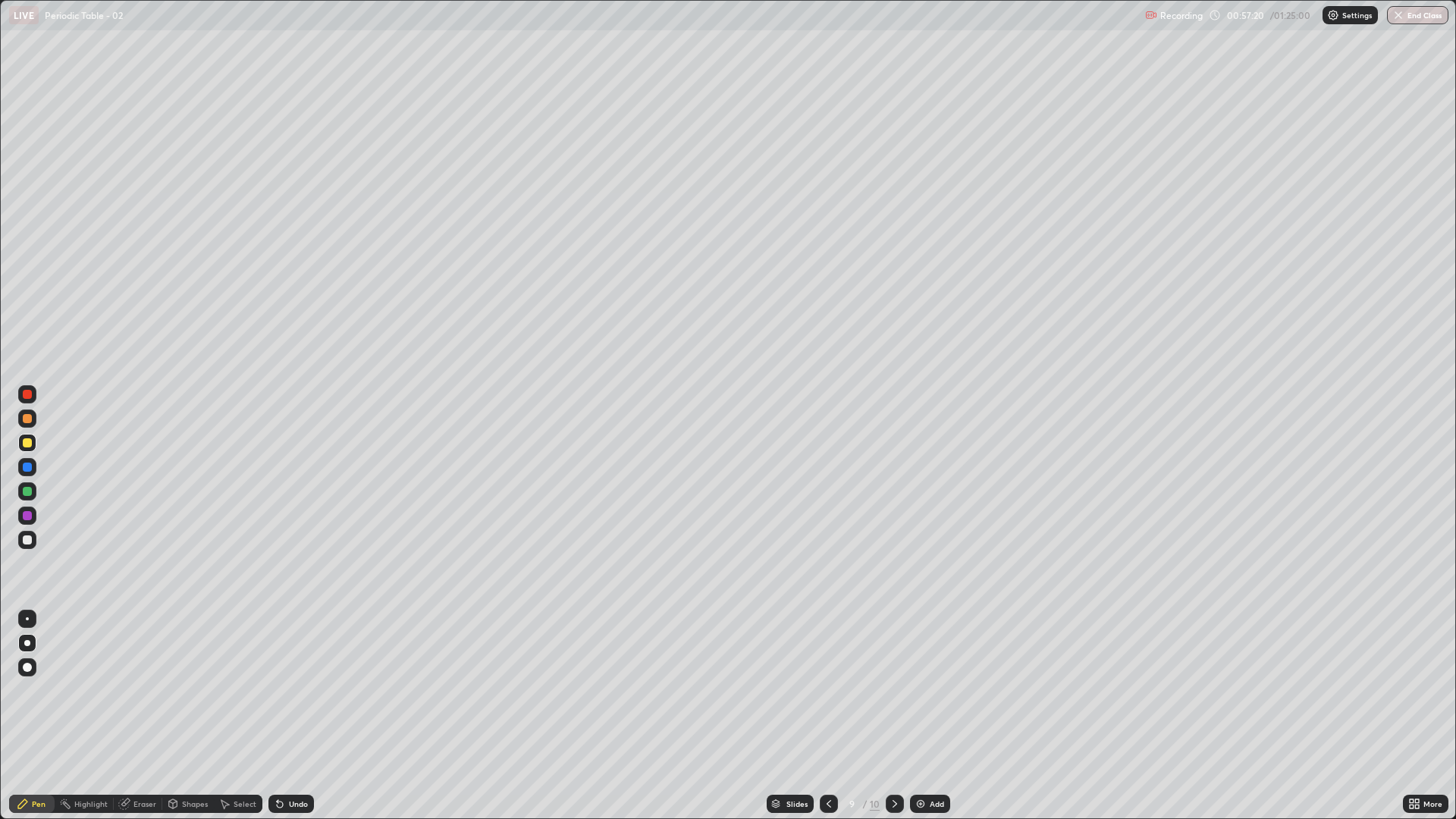
click at [25, 545] on div at bounding box center [27, 540] width 19 height 19
click at [922, 690] on img at bounding box center [921, 804] width 12 height 12
click at [926, 690] on div "Add" at bounding box center [930, 803] width 40 height 19
click at [29, 443] on div at bounding box center [27, 442] width 9 height 9
click at [29, 491] on div at bounding box center [27, 491] width 9 height 9
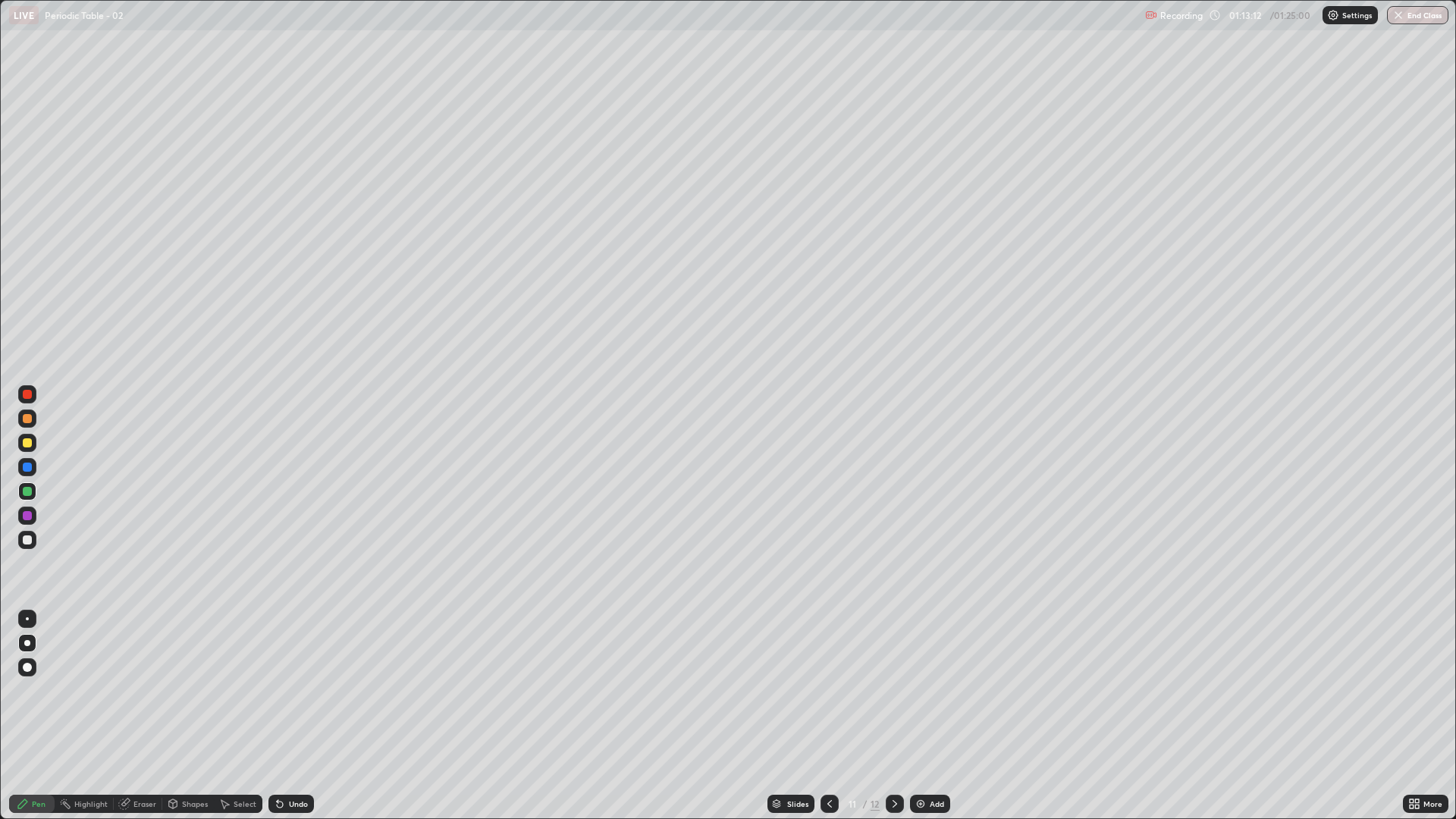
click at [27, 540] on div at bounding box center [27, 540] width 9 height 9
click at [19, 491] on div at bounding box center [27, 491] width 19 height 19
click at [918, 690] on img at bounding box center [921, 804] width 12 height 12
click at [29, 539] on div at bounding box center [27, 540] width 9 height 9
click at [1419, 22] on button "End Class" at bounding box center [1418, 15] width 60 height 19
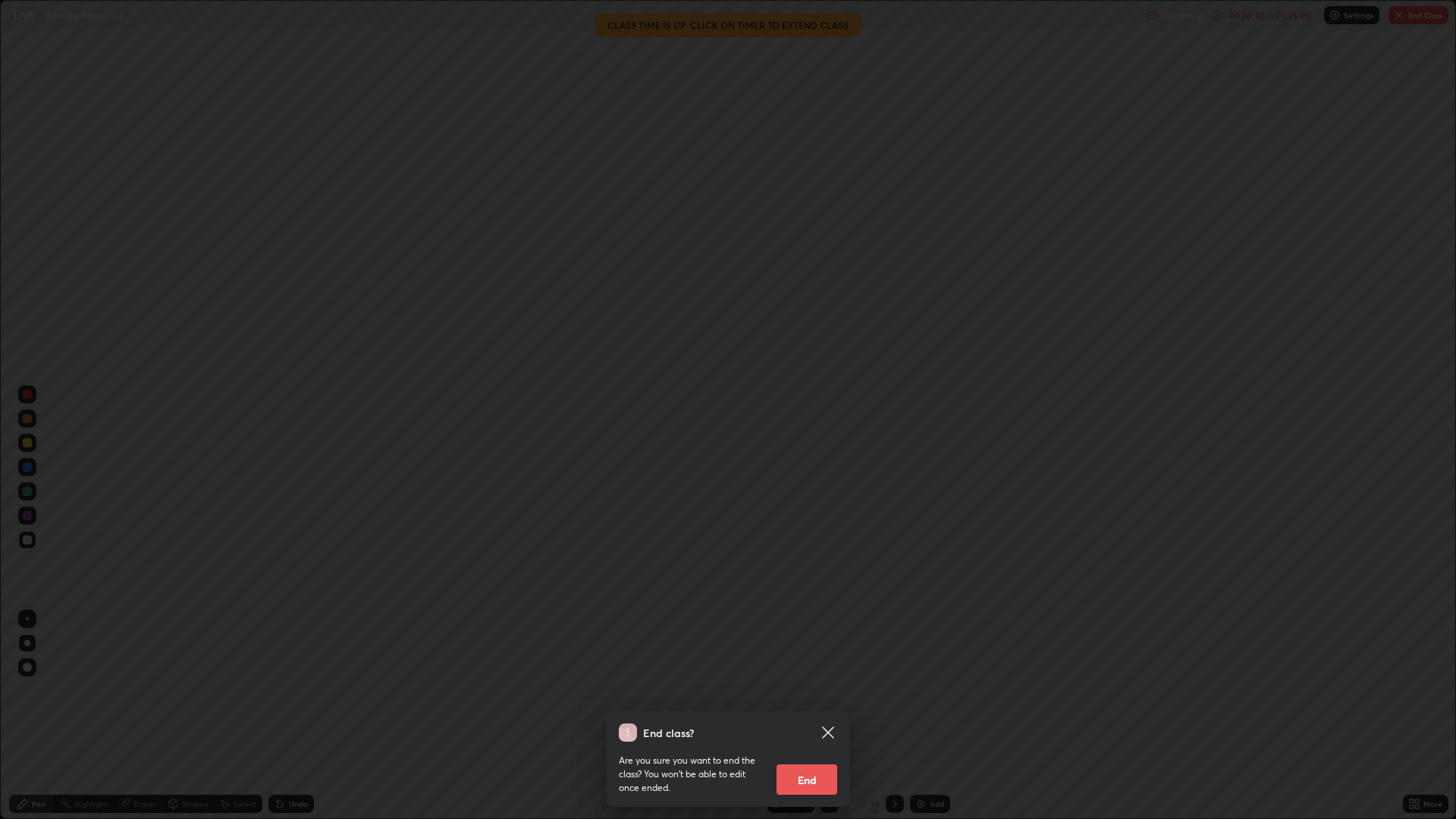
click at [825, 690] on button "End" at bounding box center [807, 779] width 61 height 30
